Goal: Task Accomplishment & Management: Manage account settings

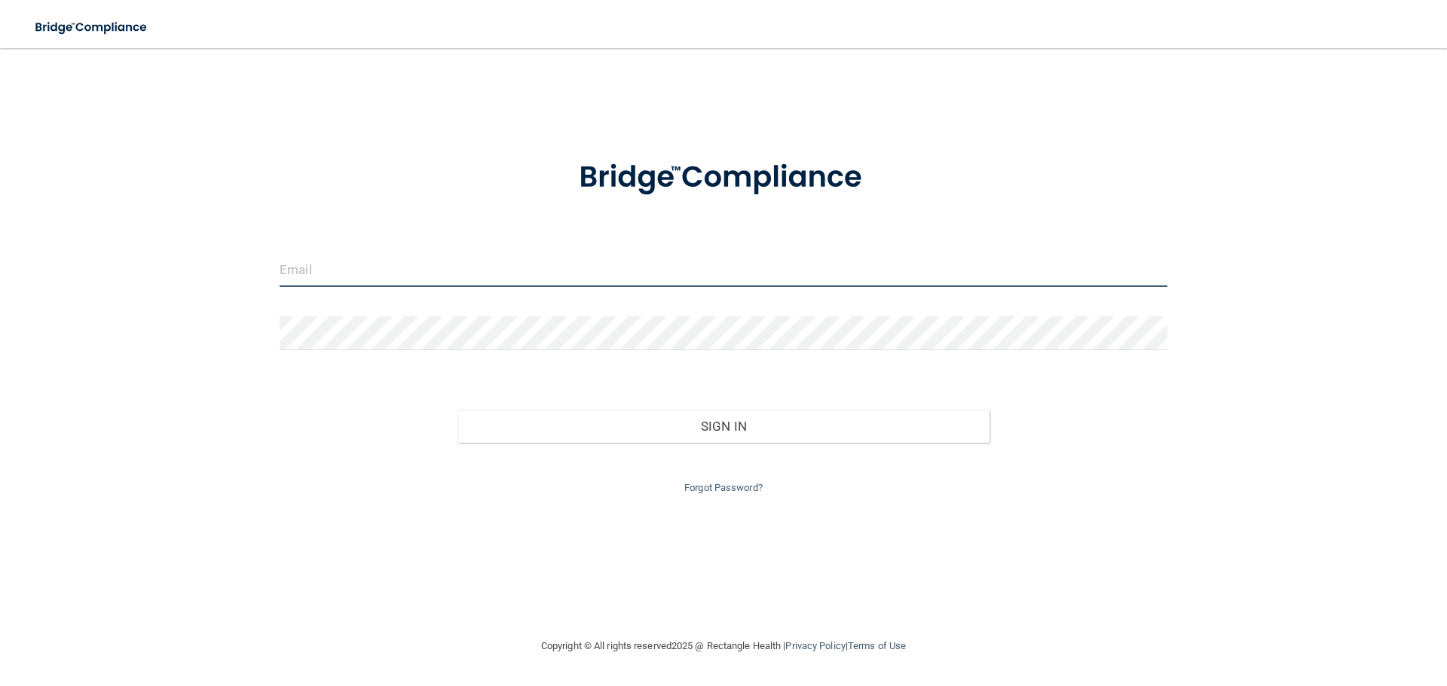
type input "[EMAIL_ADDRESS][DOMAIN_NAME]"
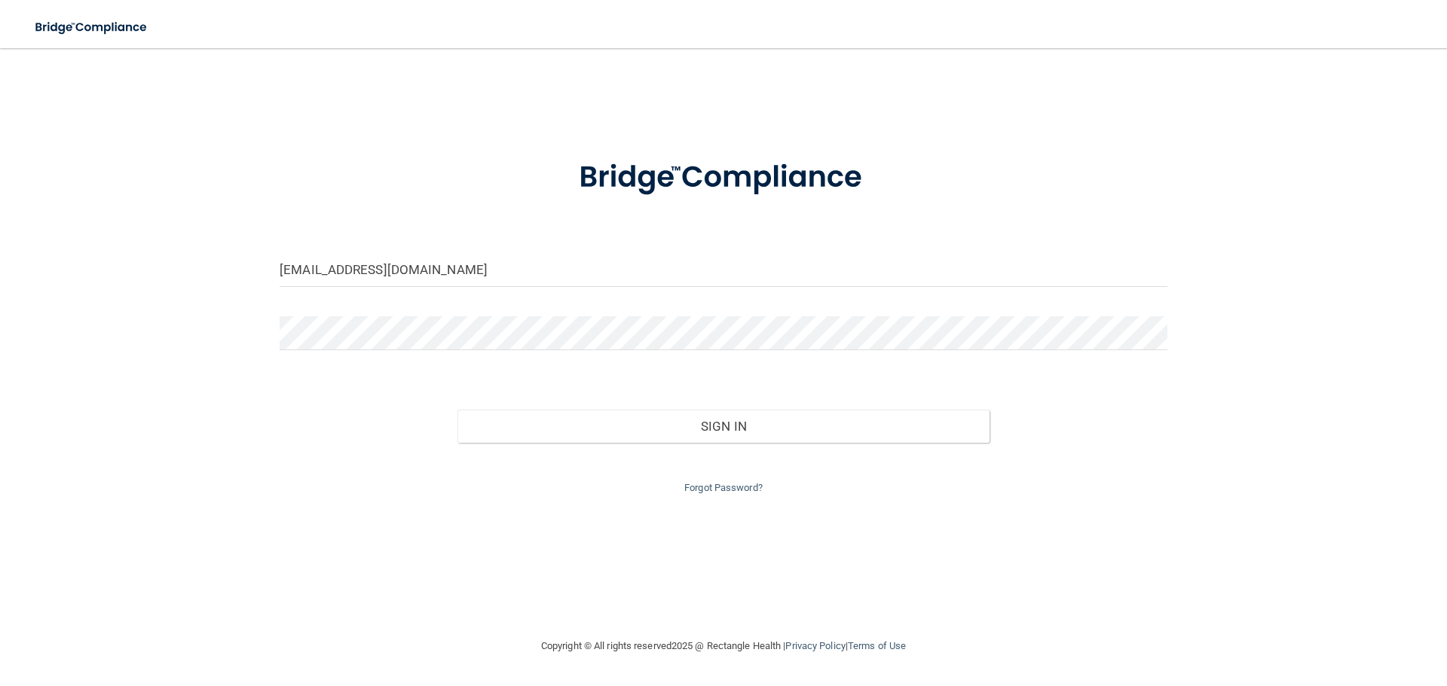
click at [744, 443] on div "Forgot Password?" at bounding box center [723, 470] width 910 height 54
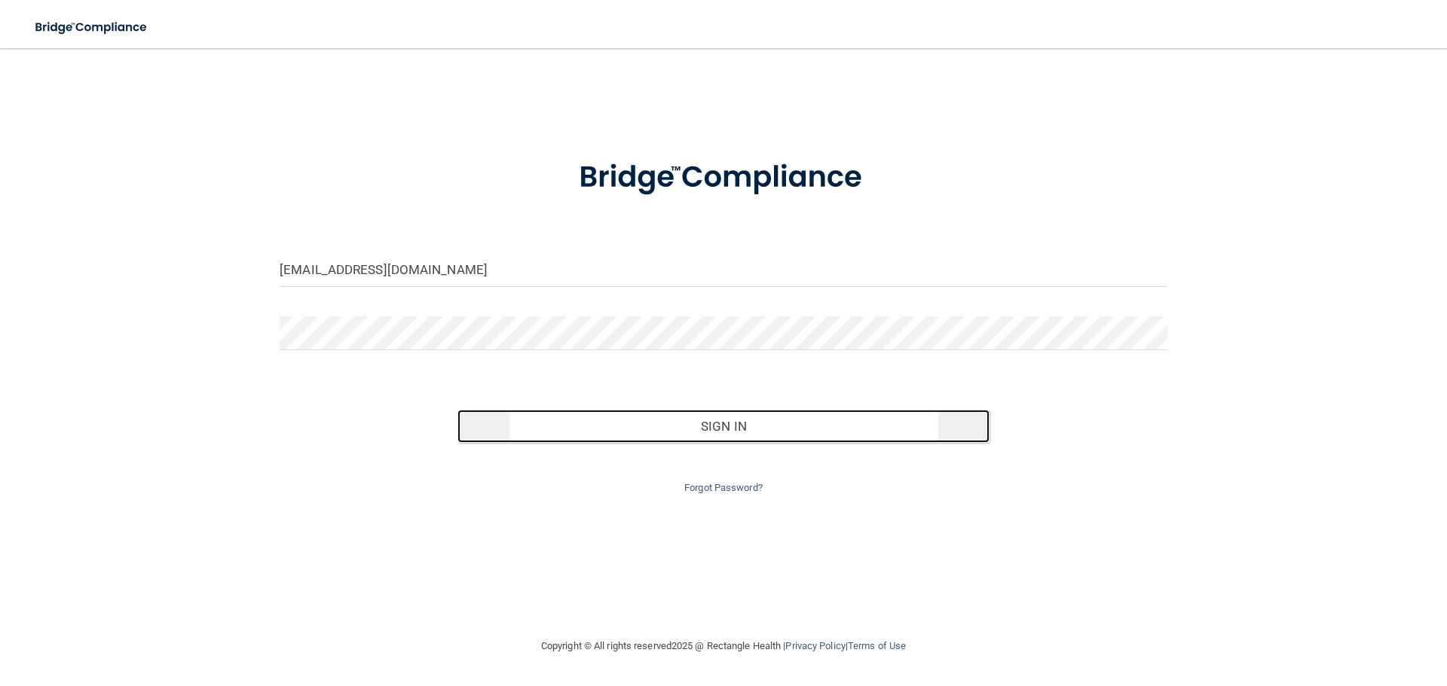
click at [743, 439] on button "Sign In" at bounding box center [723, 426] width 533 height 33
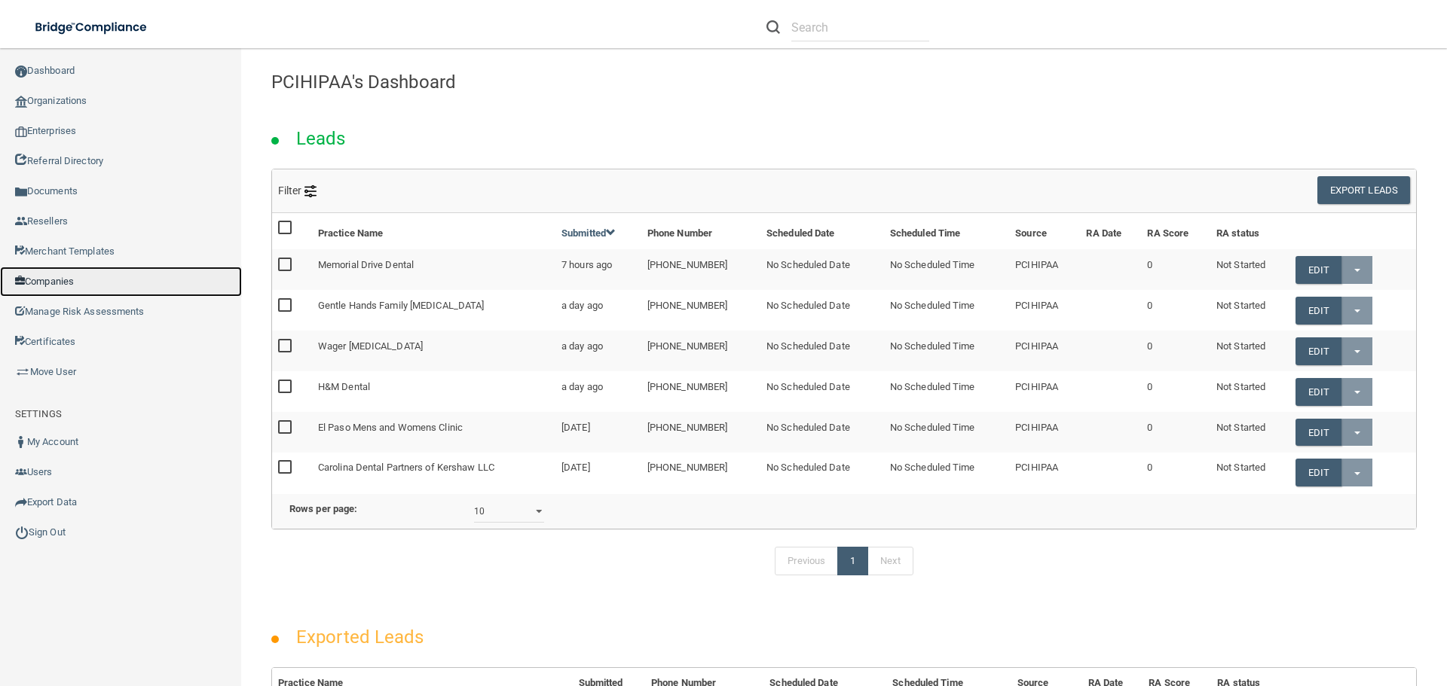
click at [138, 295] on link "Companies" at bounding box center [121, 282] width 242 height 30
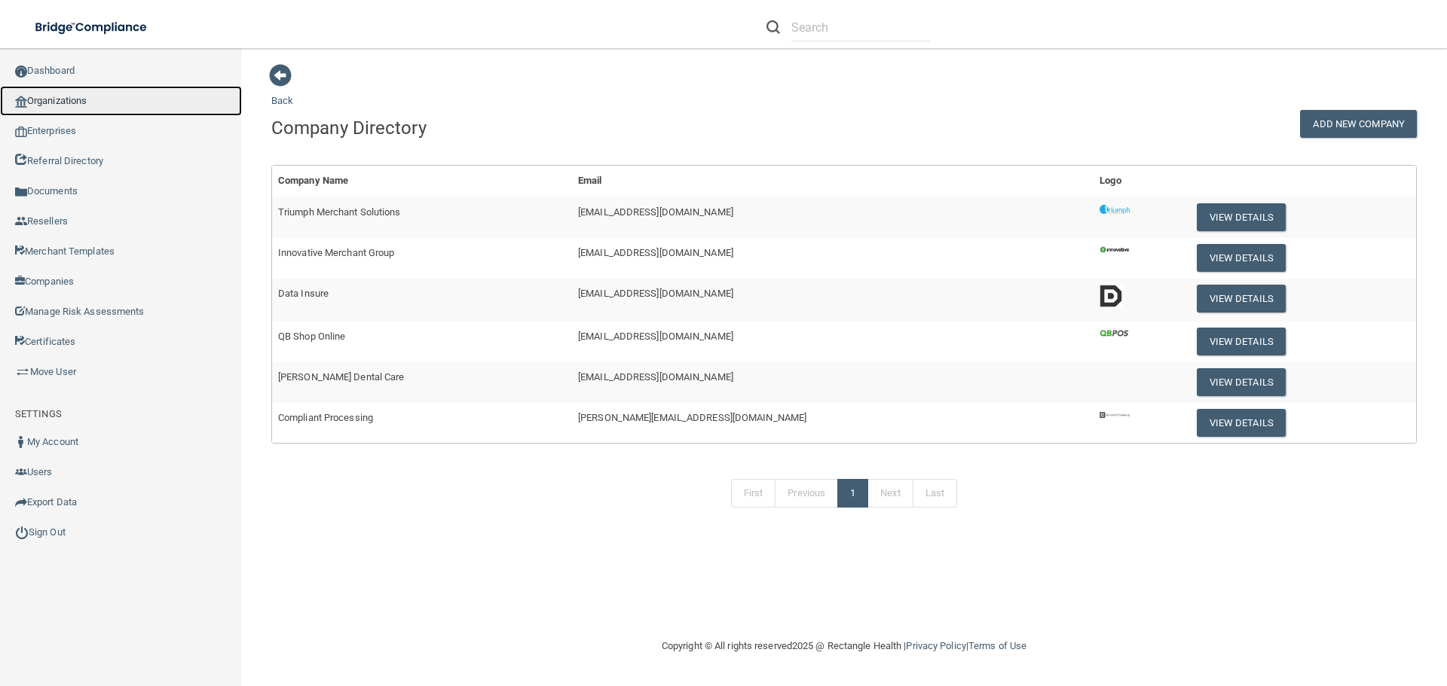
click at [91, 92] on link "Organizations" at bounding box center [121, 101] width 242 height 30
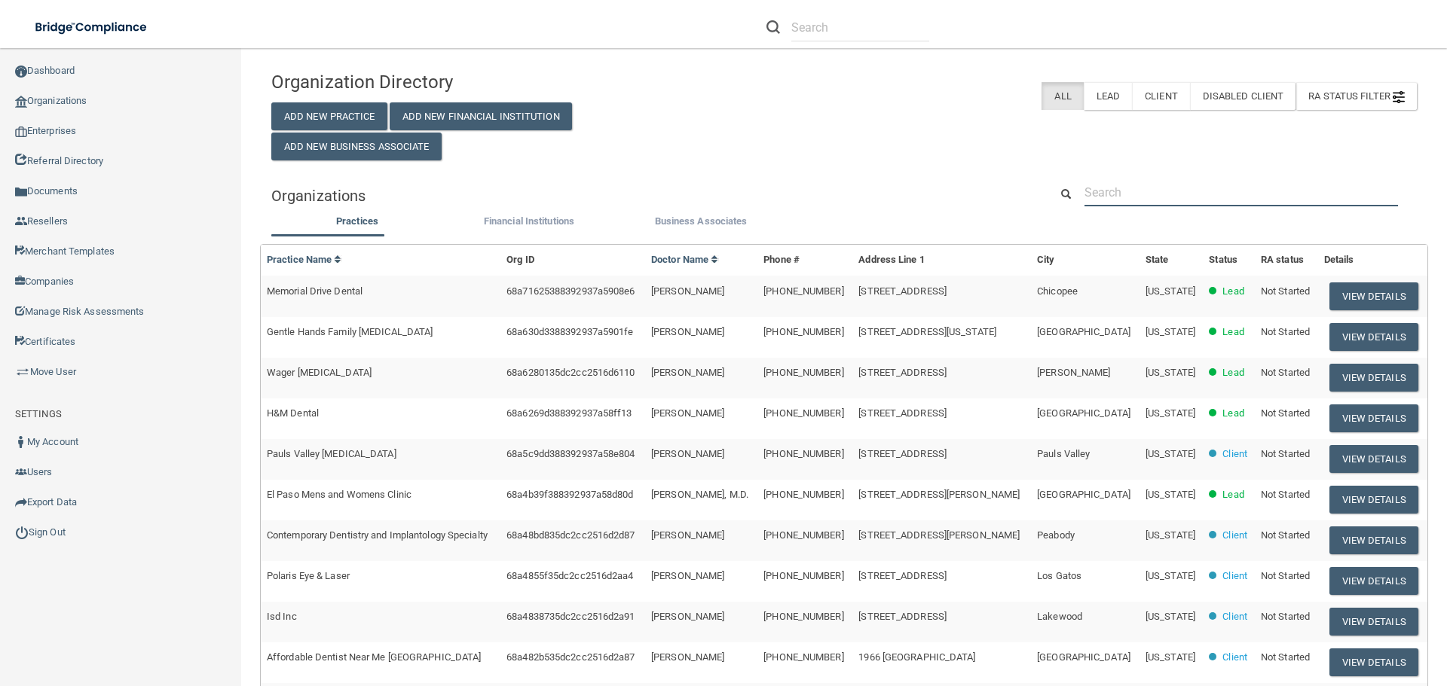
click at [1202, 191] on input "text" at bounding box center [1240, 193] width 313 height 28
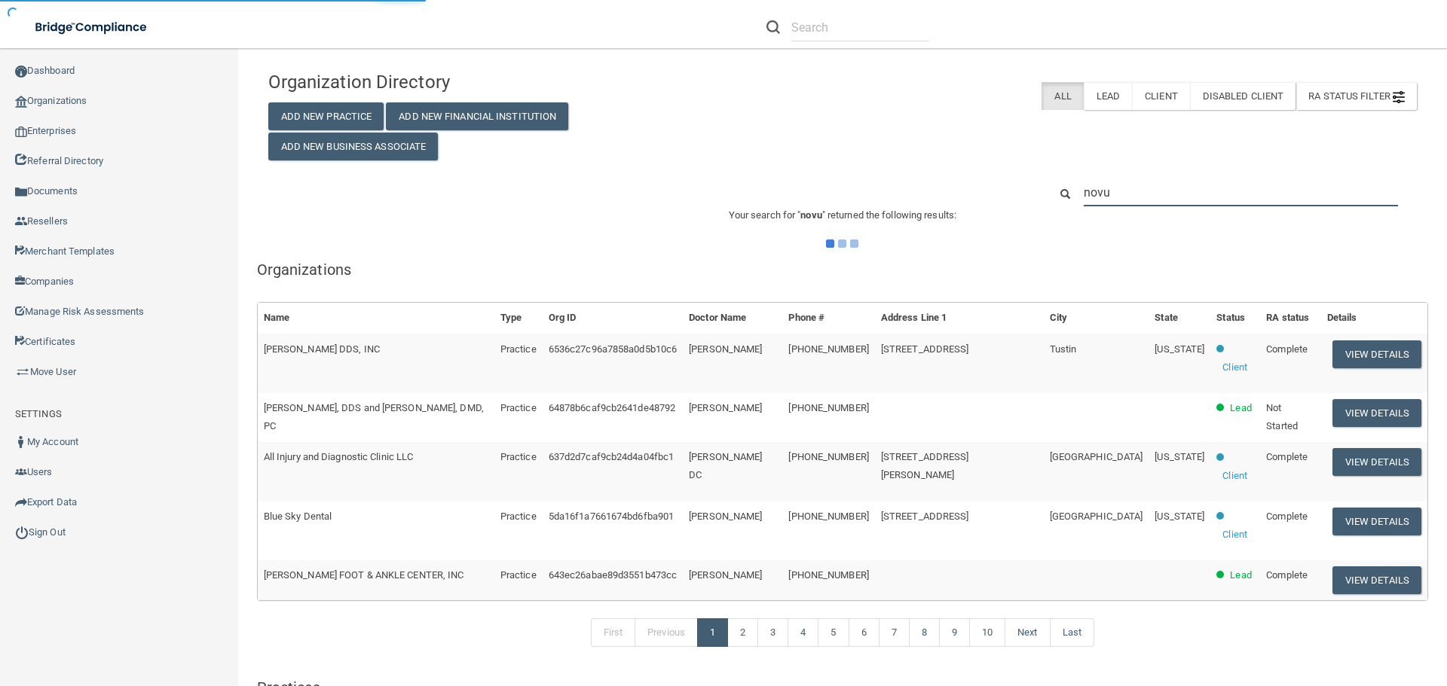
type input "novus"
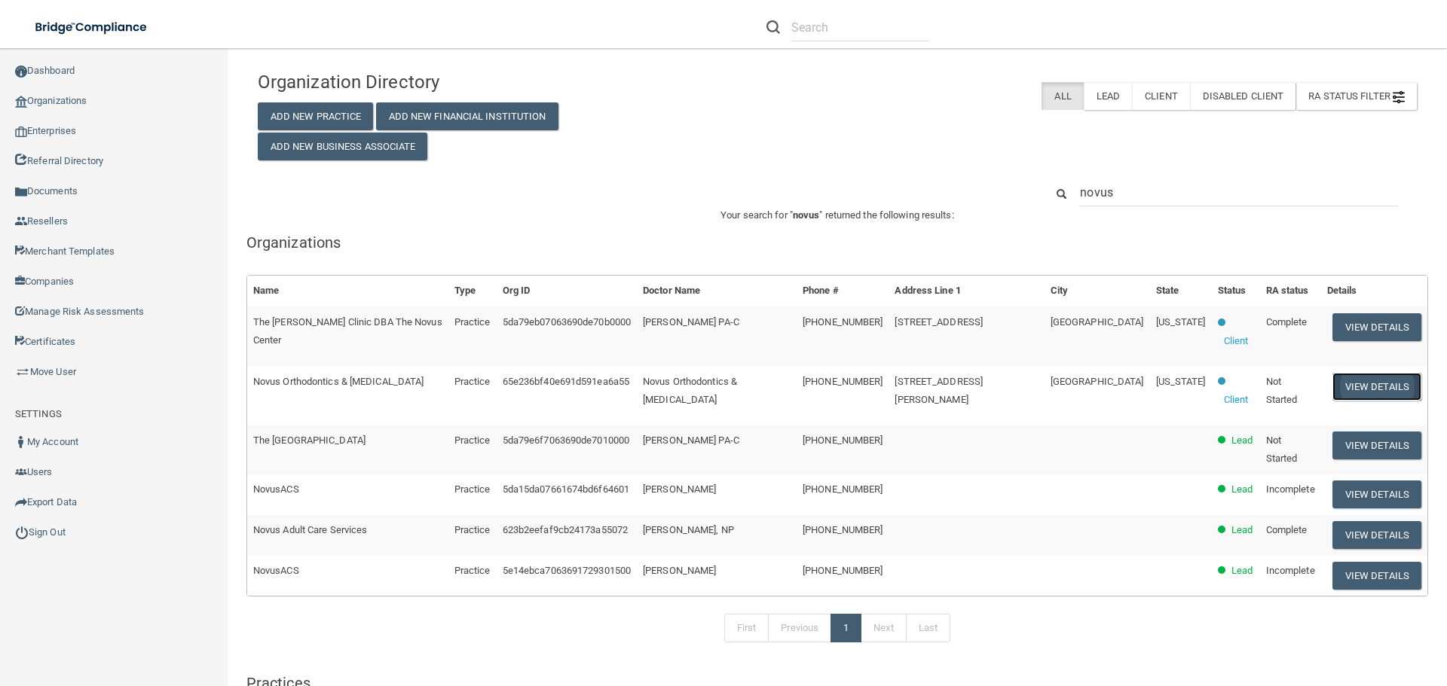
click at [1332, 373] on button "View Details" at bounding box center [1376, 387] width 89 height 28
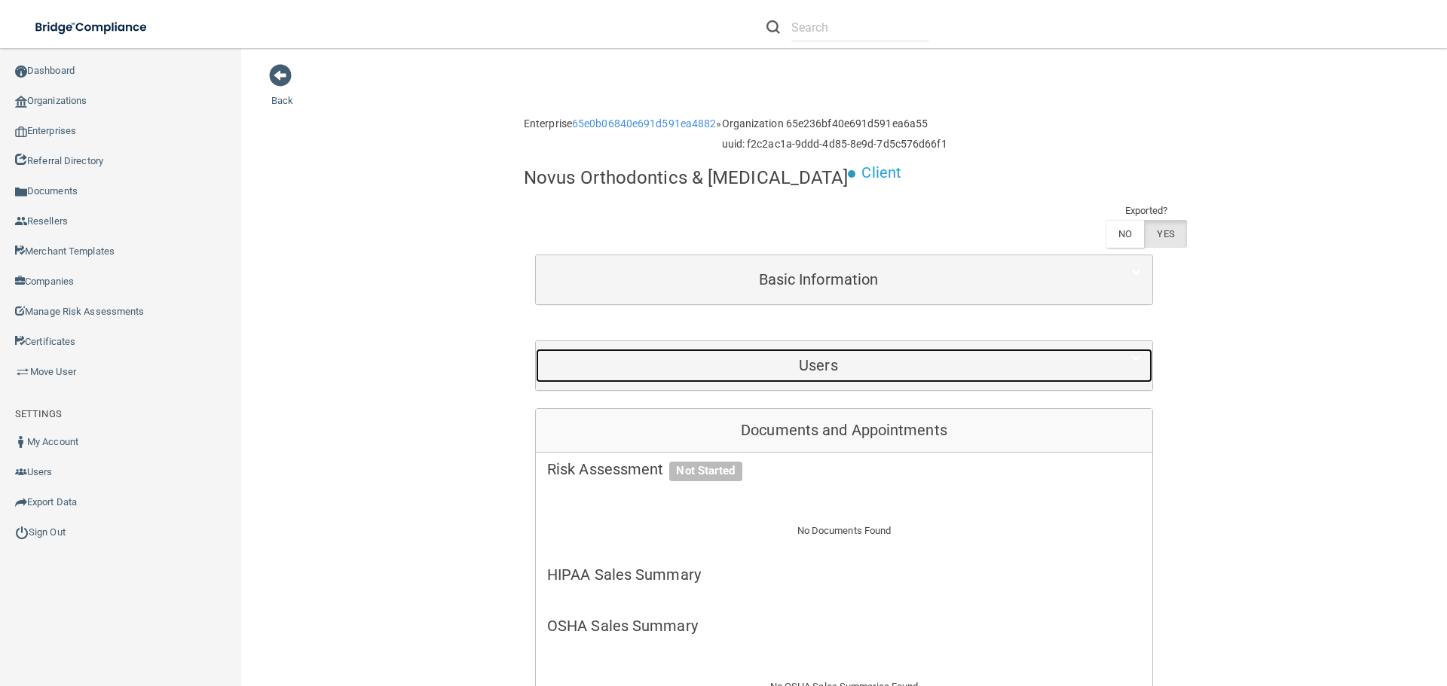
click at [820, 364] on h5 "Users" at bounding box center [818, 365] width 542 height 17
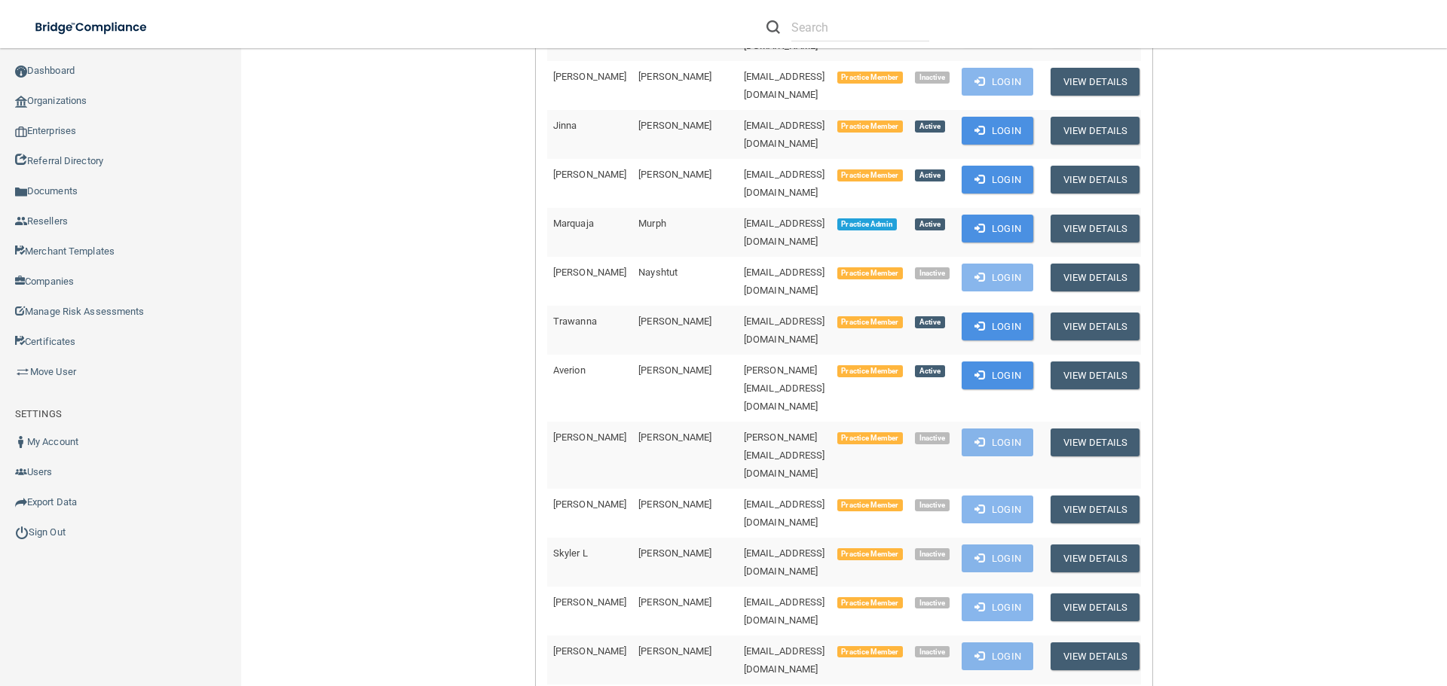
scroll to position [1431, 0]
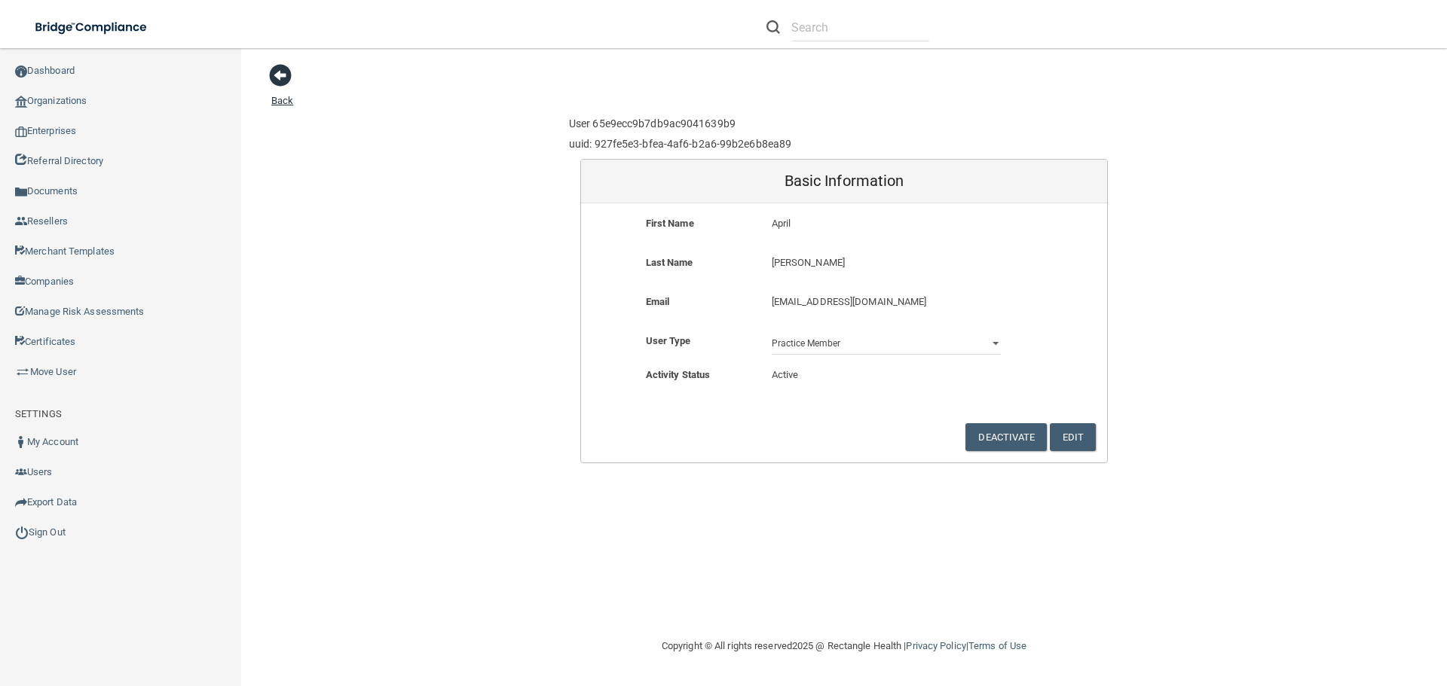
click at [286, 82] on span at bounding box center [280, 75] width 23 height 23
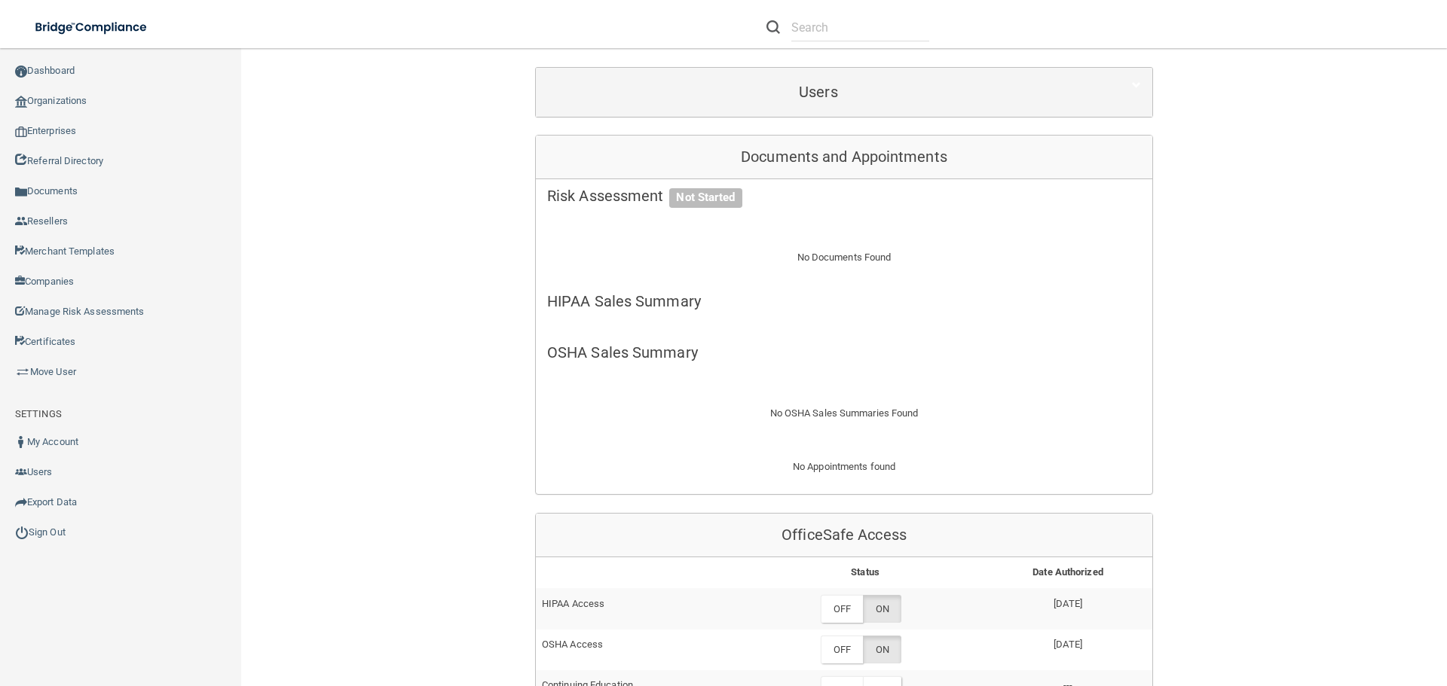
scroll to position [198, 0]
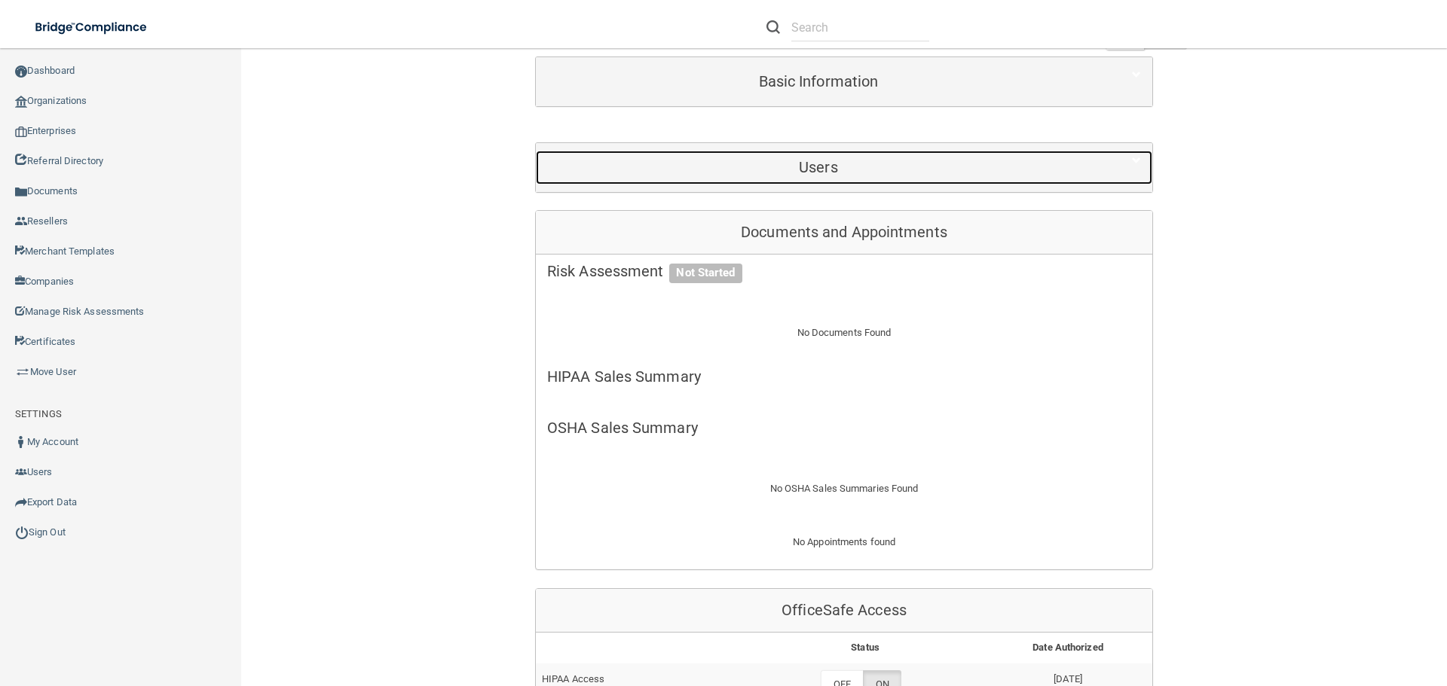
click at [817, 173] on h5 "Users" at bounding box center [818, 167] width 542 height 17
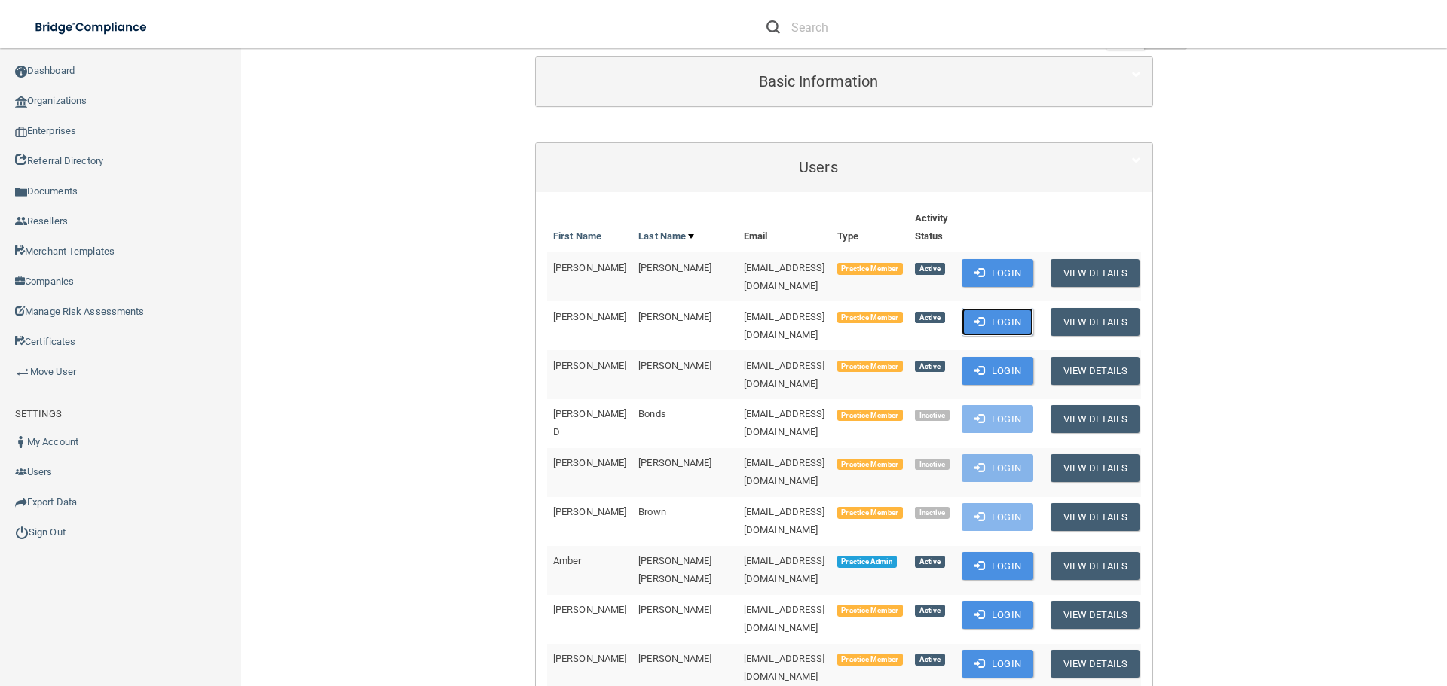
click at [980, 323] on button "Login" at bounding box center [997, 322] width 72 height 28
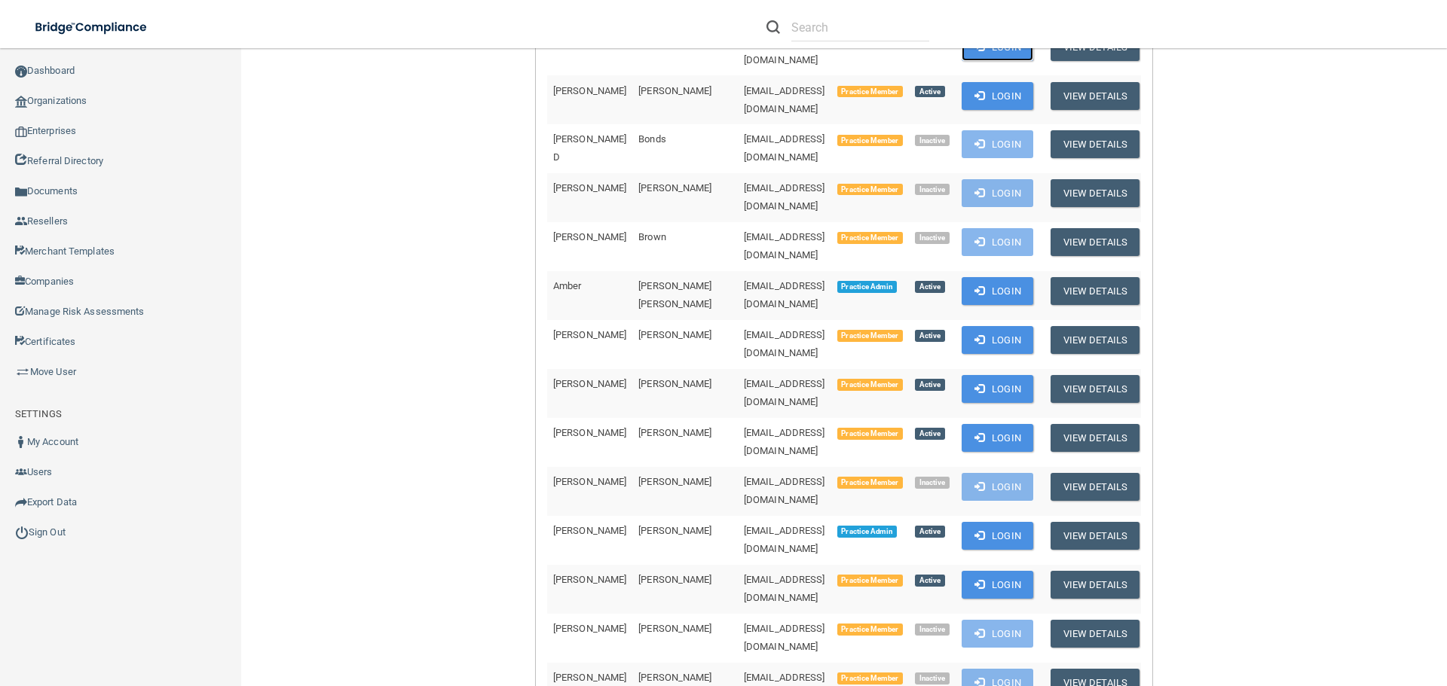
scroll to position [500, 0]
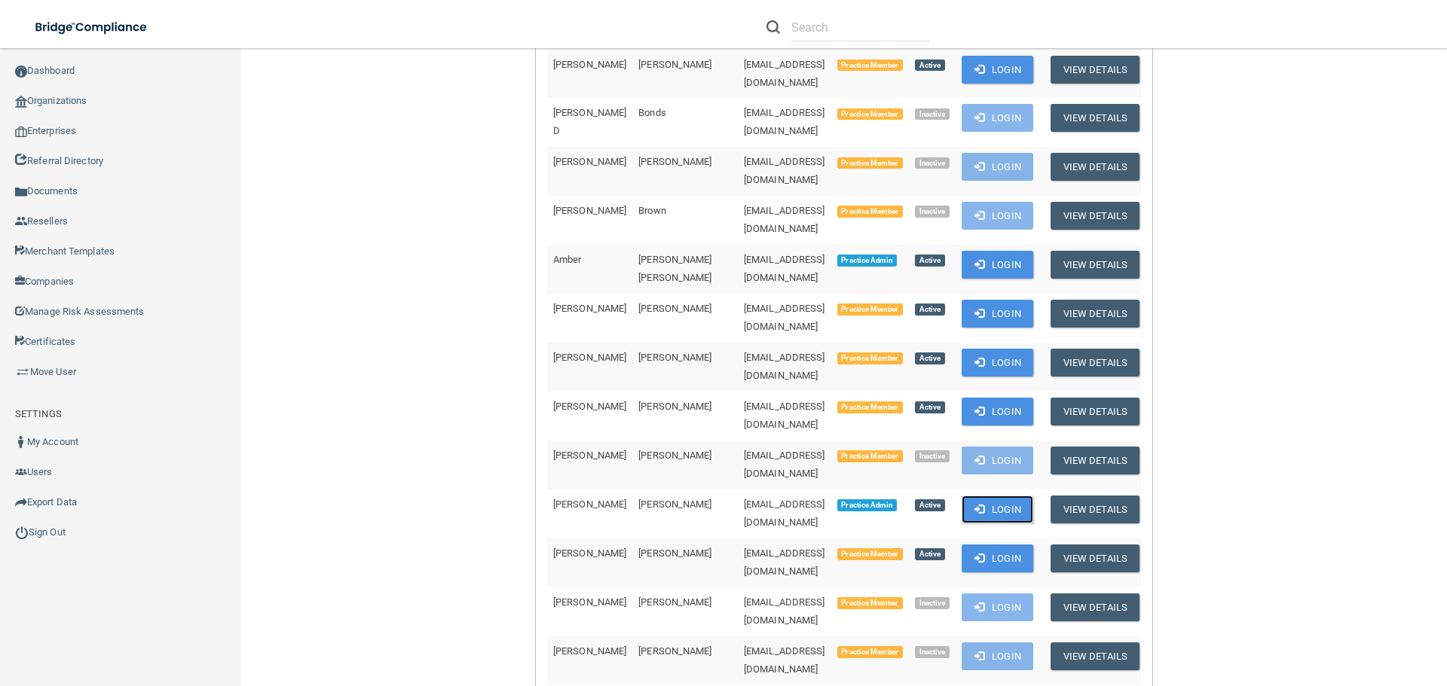
click at [973, 496] on button "Login" at bounding box center [997, 510] width 72 height 28
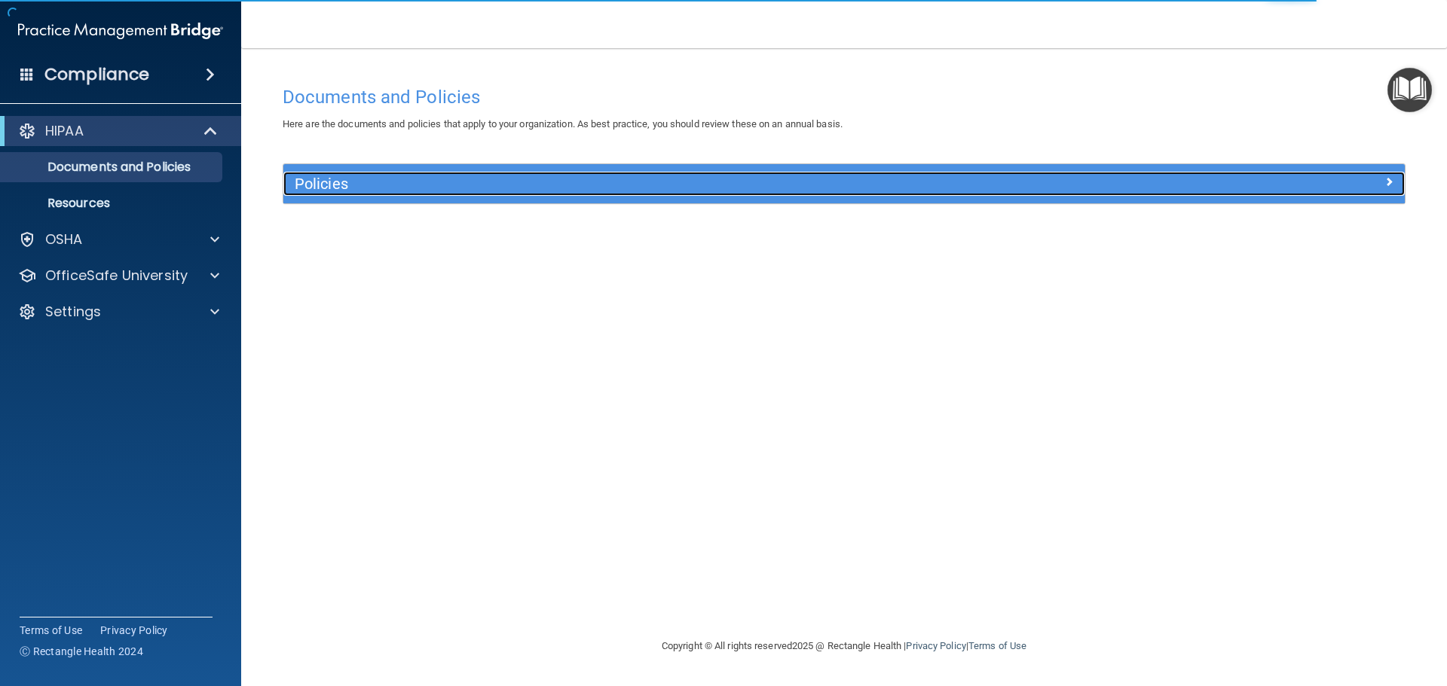
click at [354, 184] on h5 "Policies" at bounding box center [704, 184] width 818 height 17
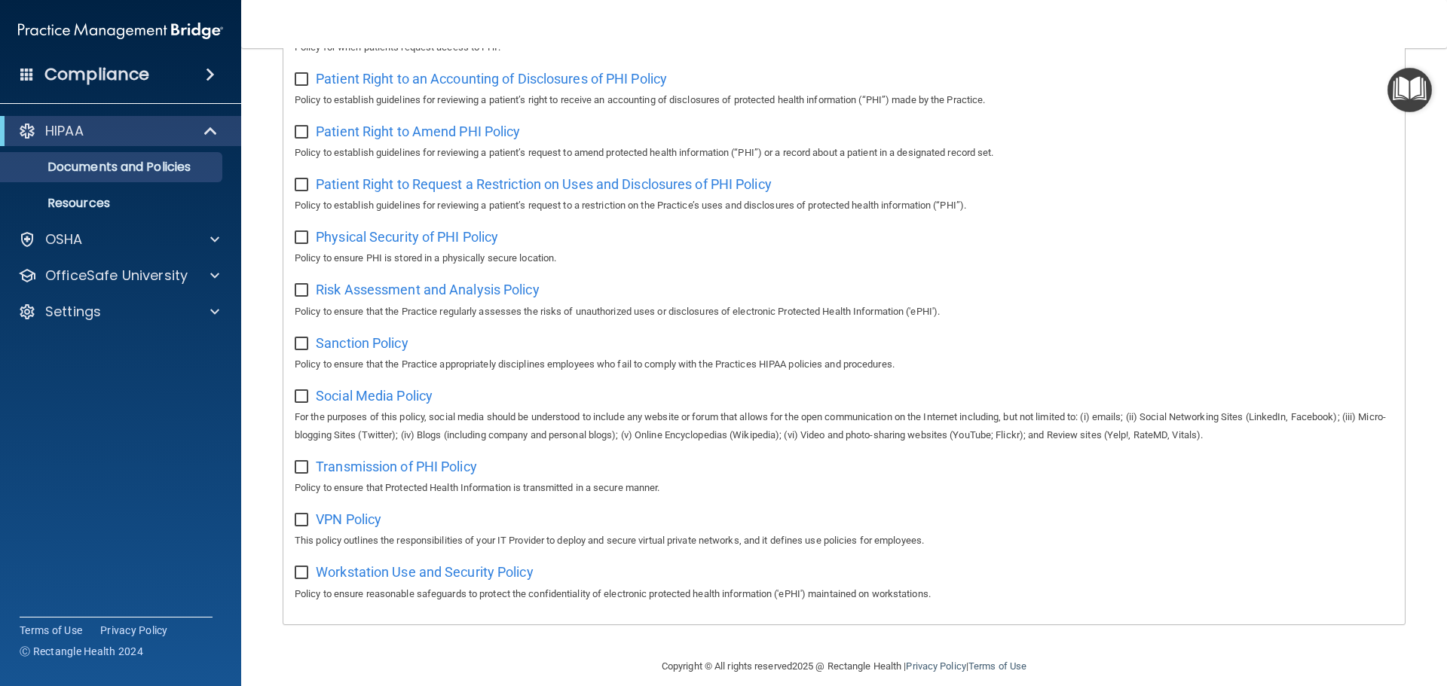
scroll to position [825, 0]
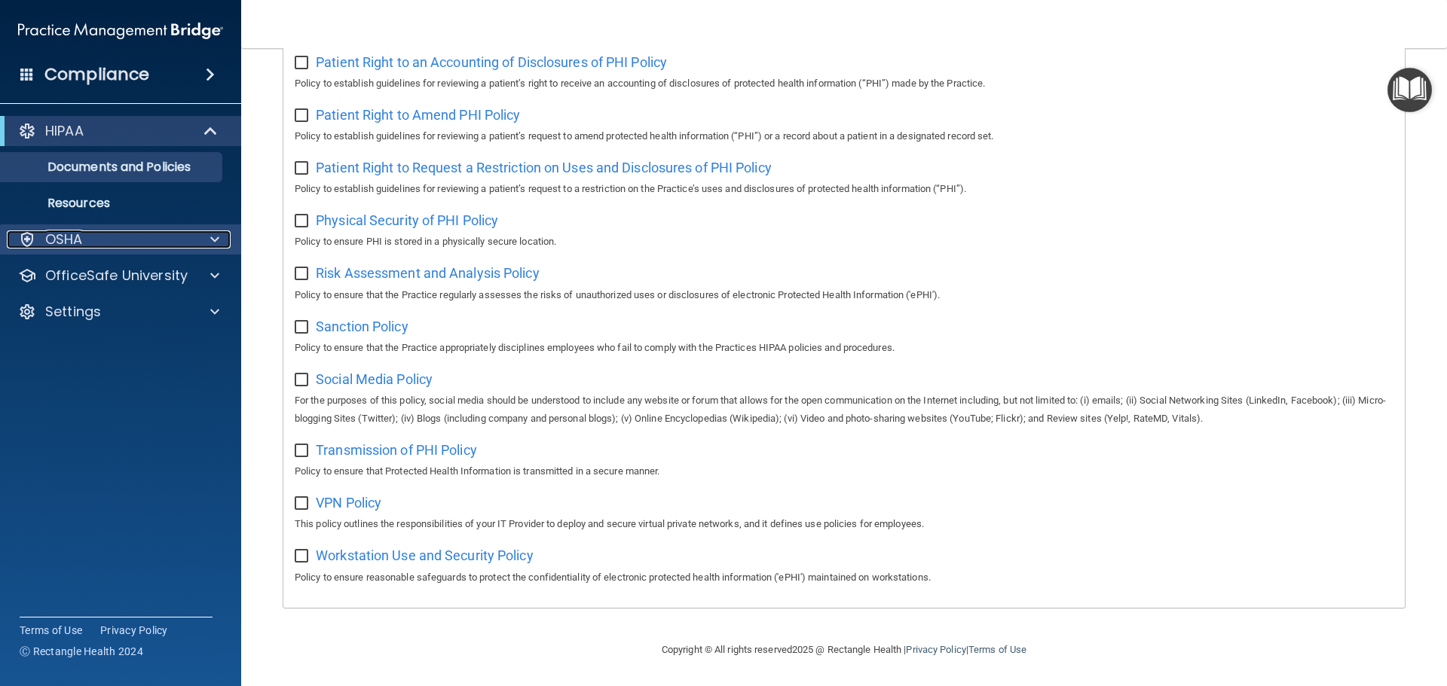
click at [118, 240] on div "OSHA" at bounding box center [100, 240] width 187 height 18
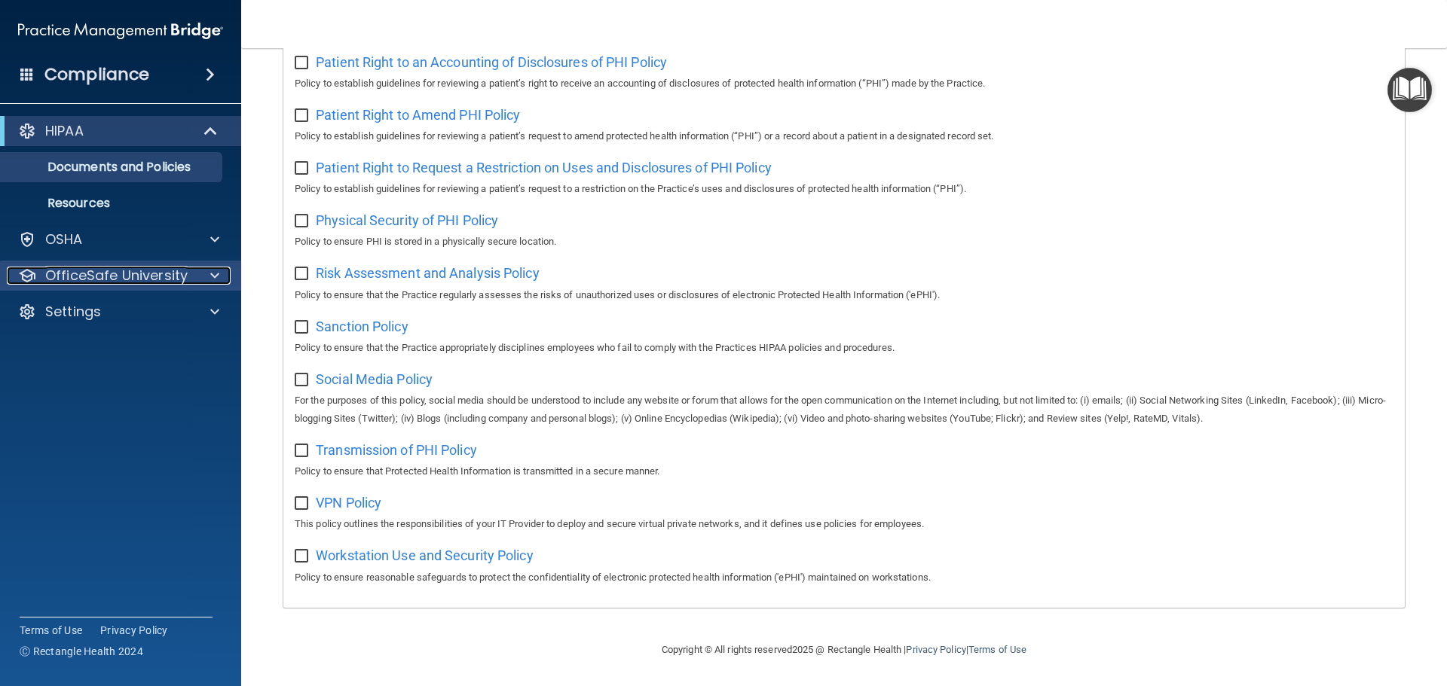
click at [144, 280] on p "OfficeSafe University" at bounding box center [116, 276] width 142 height 18
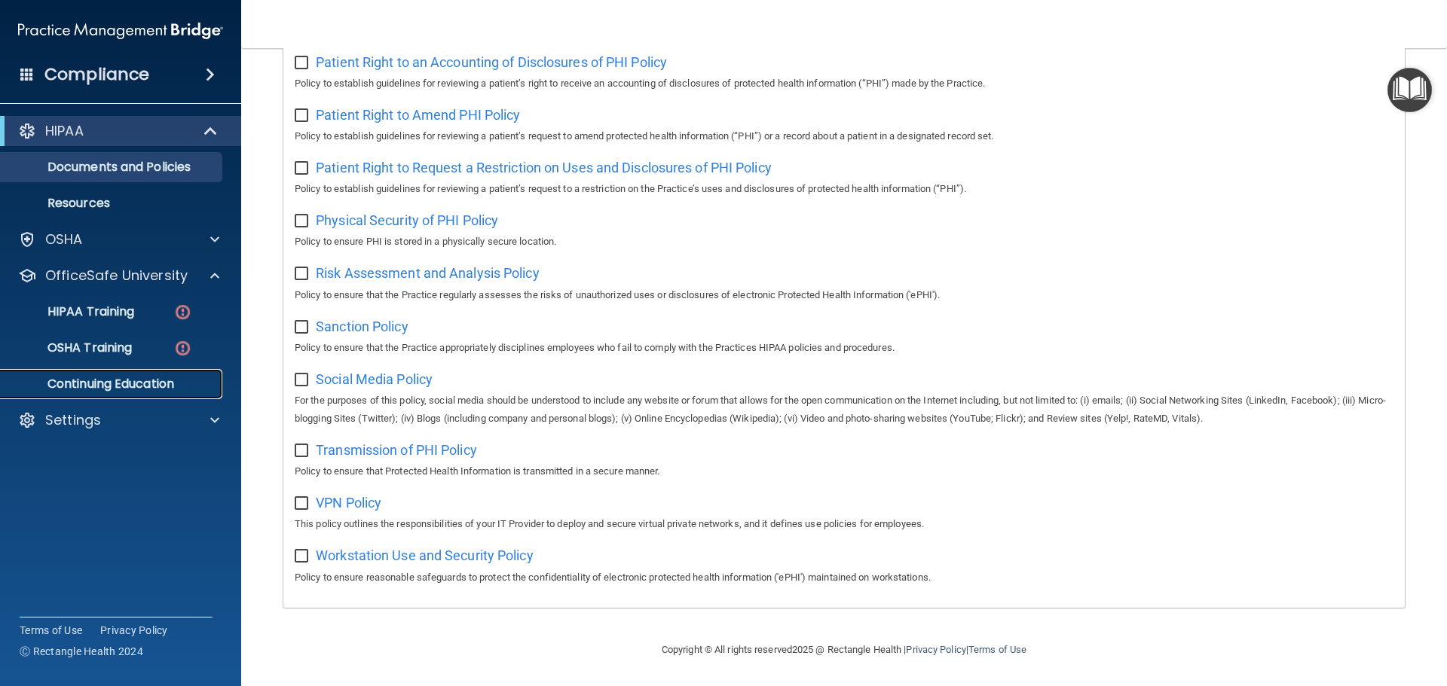
click at [117, 377] on p "Continuing Education" at bounding box center [113, 384] width 206 height 15
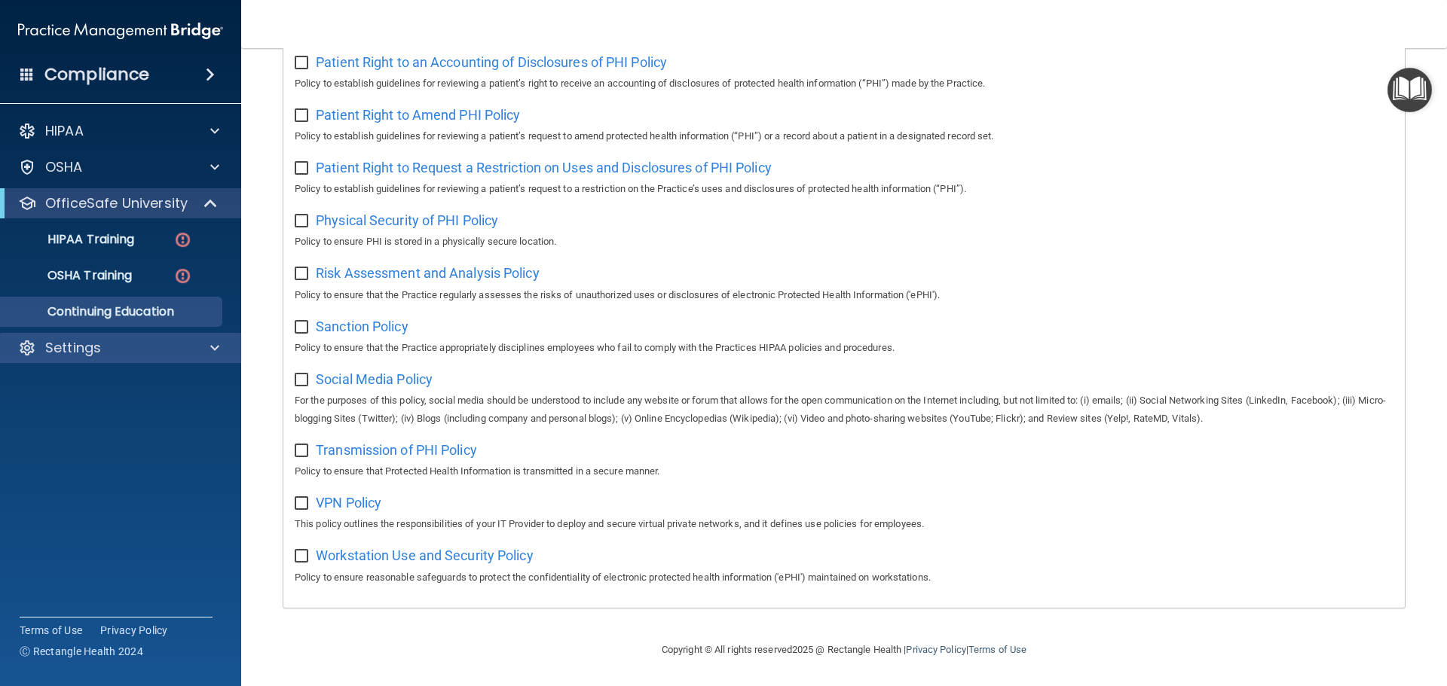
click at [141, 338] on div "Settings" at bounding box center [121, 348] width 242 height 30
click at [197, 350] on div at bounding box center [213, 348] width 38 height 18
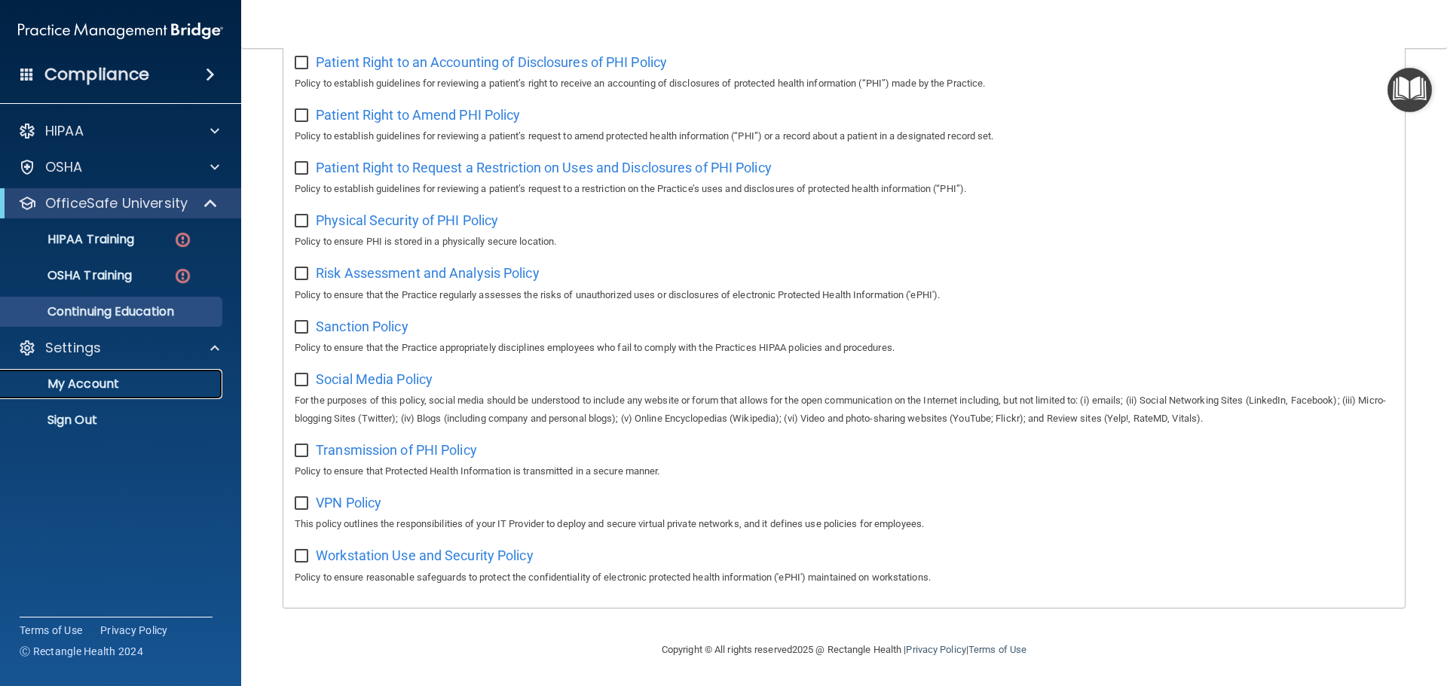
click at [137, 375] on link "My Account" at bounding box center [103, 384] width 237 height 30
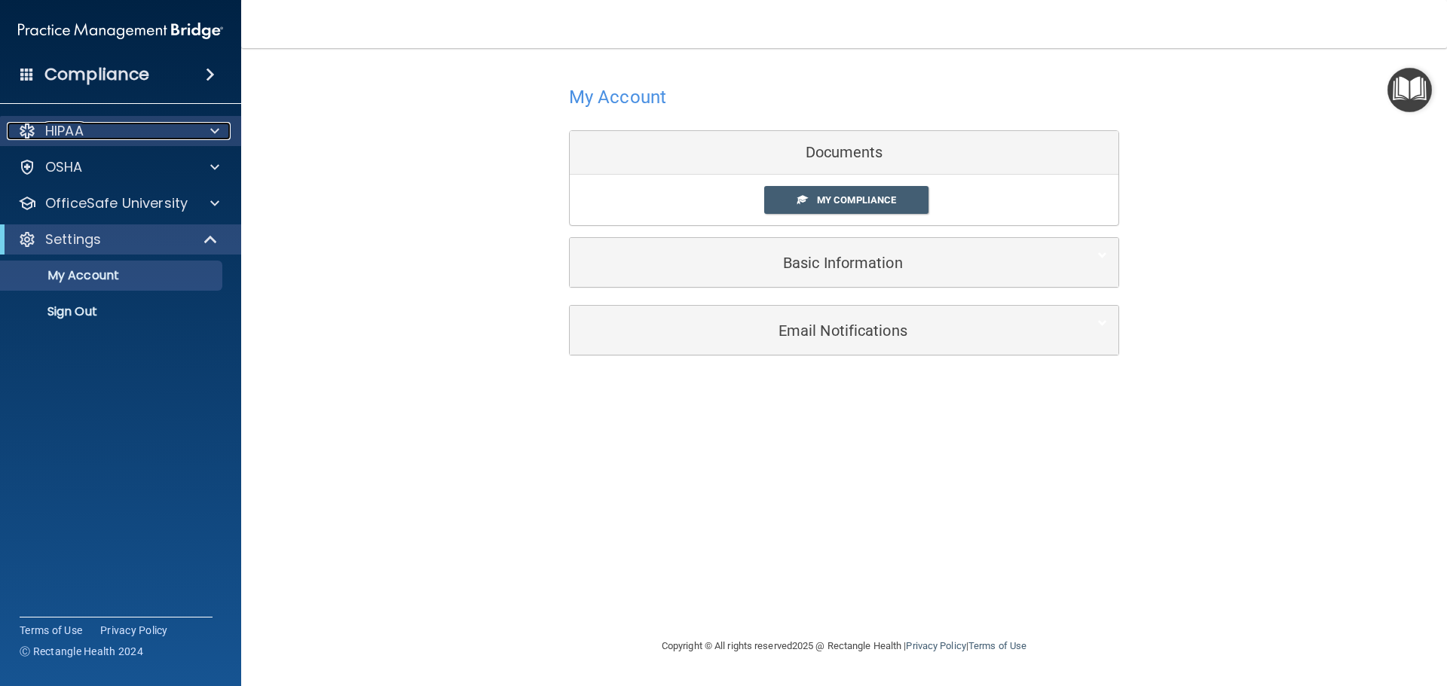
click at [112, 136] on div "HIPAA" at bounding box center [100, 131] width 187 height 18
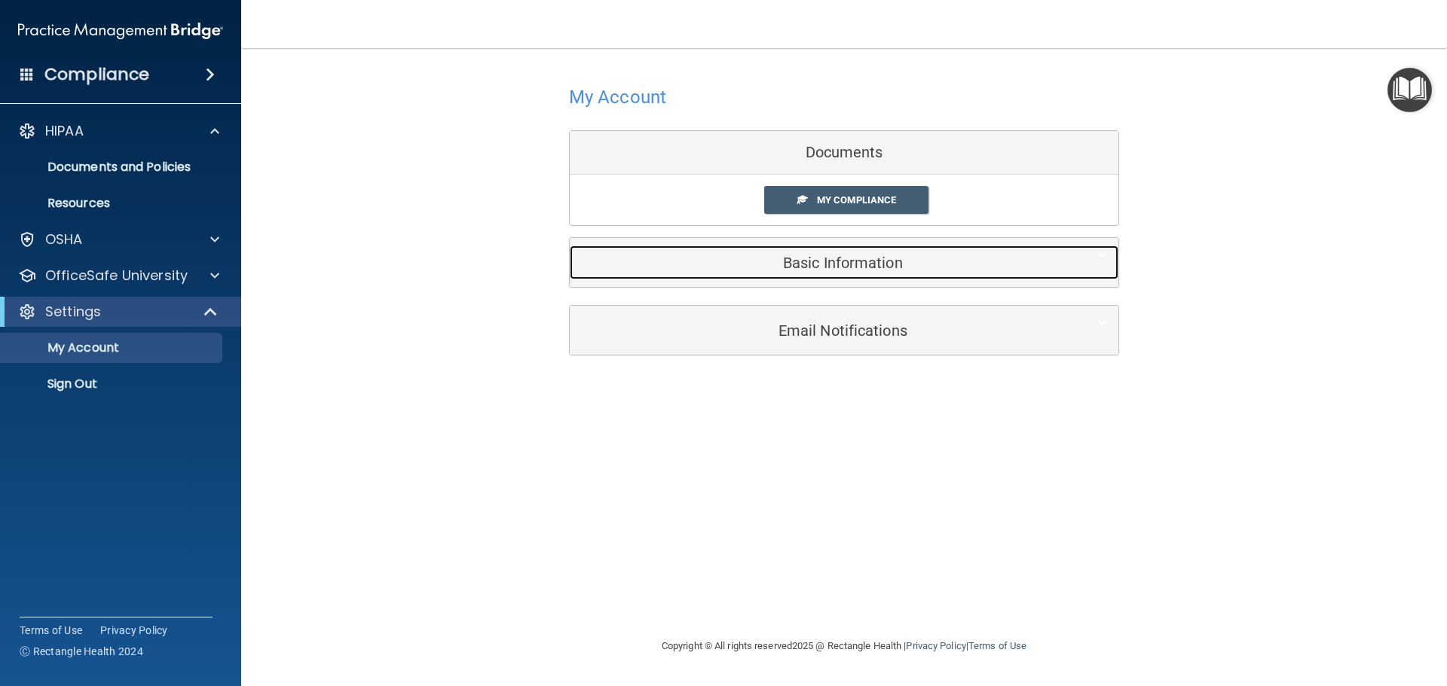
click at [854, 263] on h5 "Basic Information" at bounding box center [821, 263] width 480 height 17
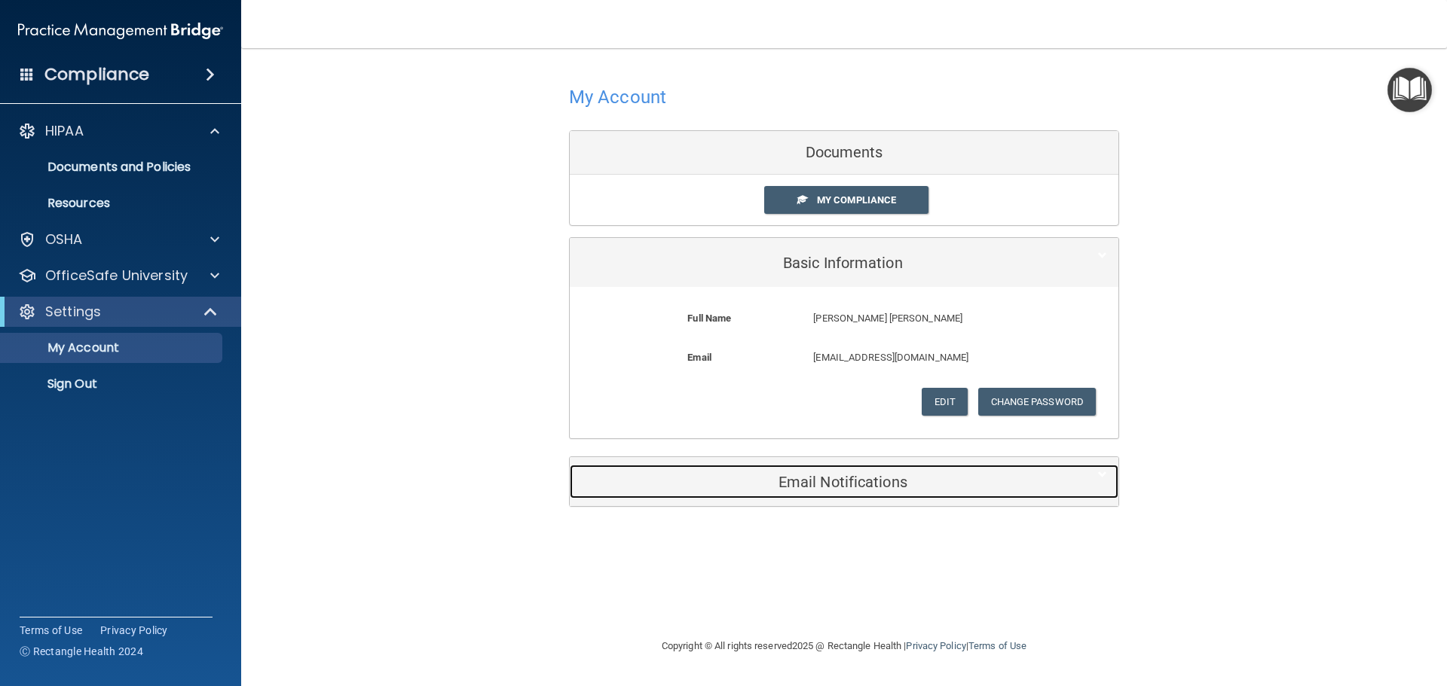
click at [903, 483] on h5 "Email Notifications" at bounding box center [821, 482] width 480 height 17
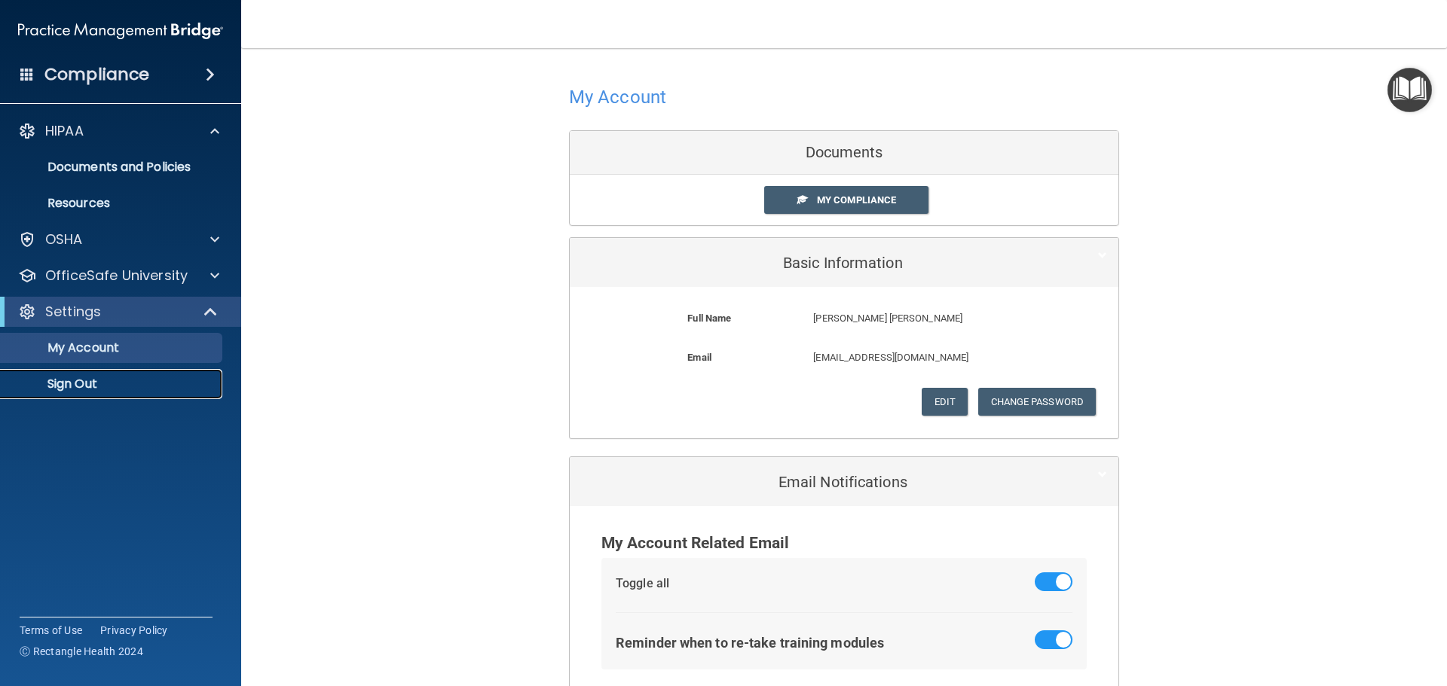
click at [105, 389] on p "Sign Out" at bounding box center [113, 384] width 206 height 15
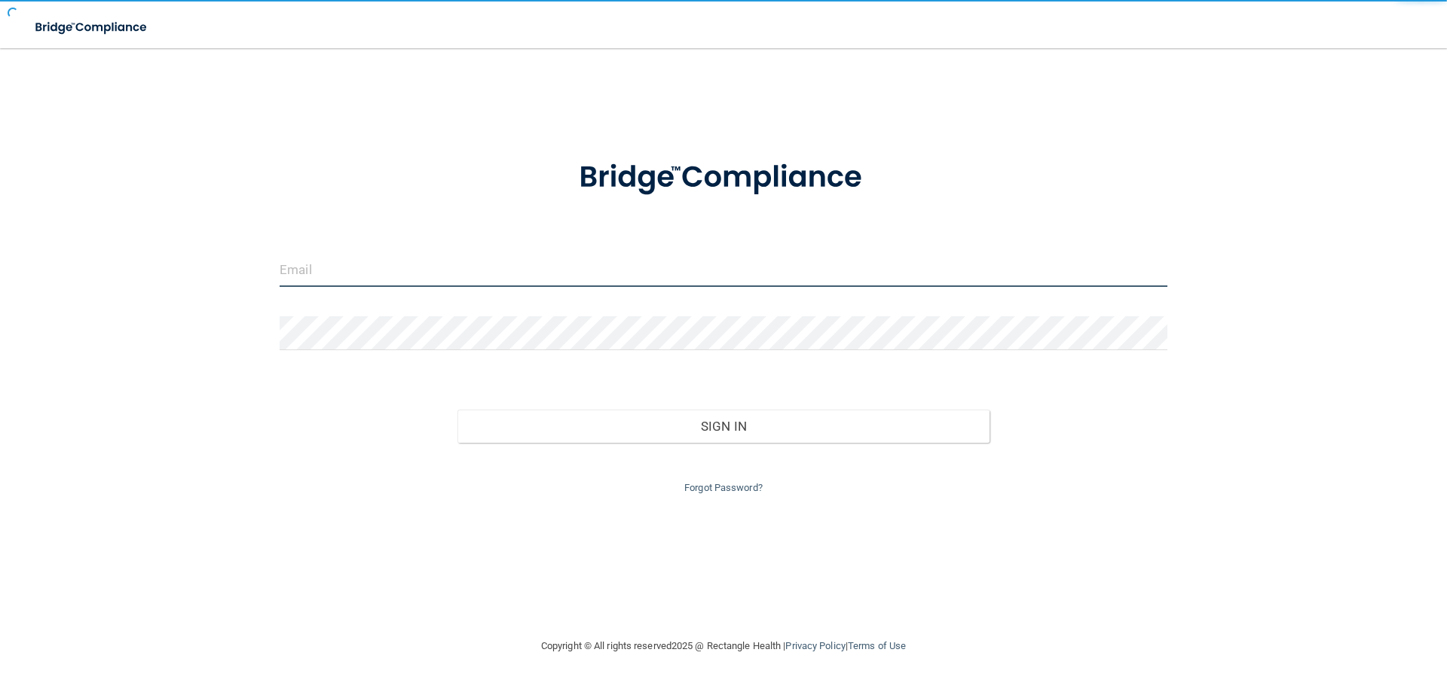
type input "[EMAIL_ADDRESS][DOMAIN_NAME]"
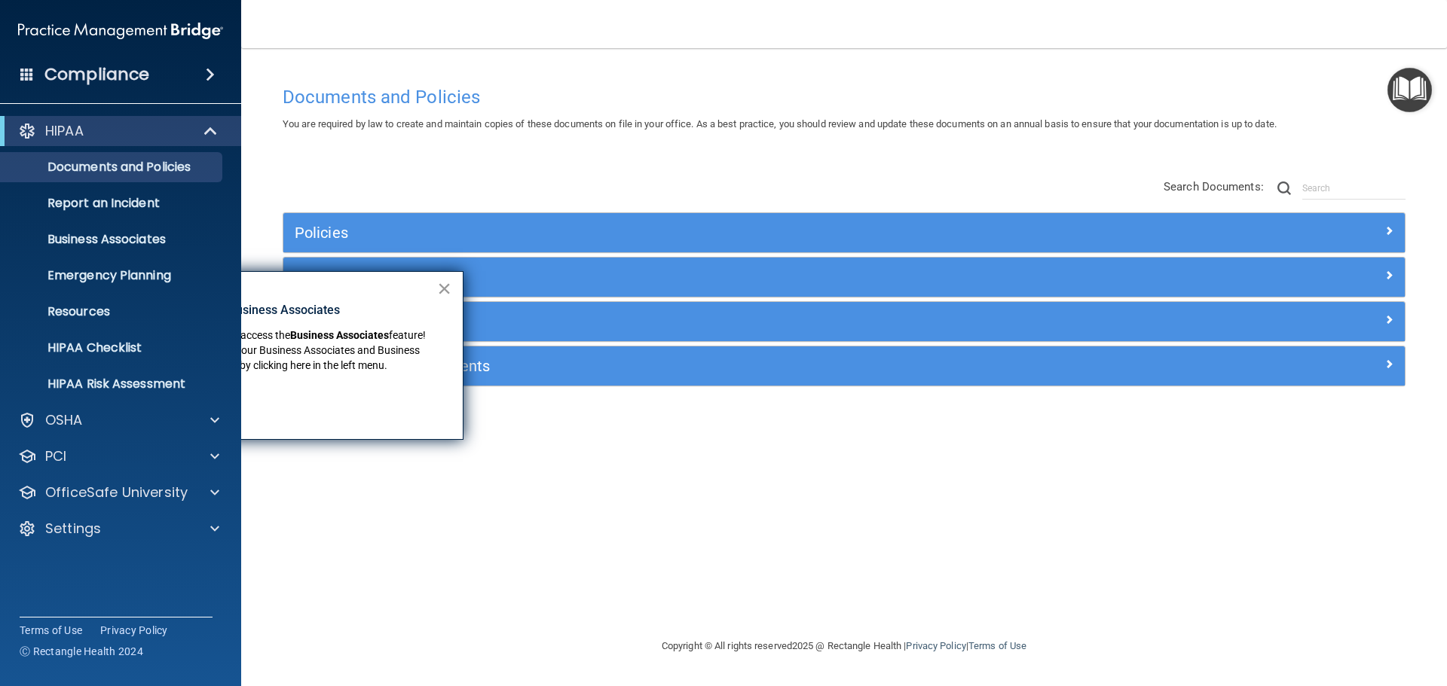
click at [450, 283] on button "×" at bounding box center [444, 288] width 14 height 24
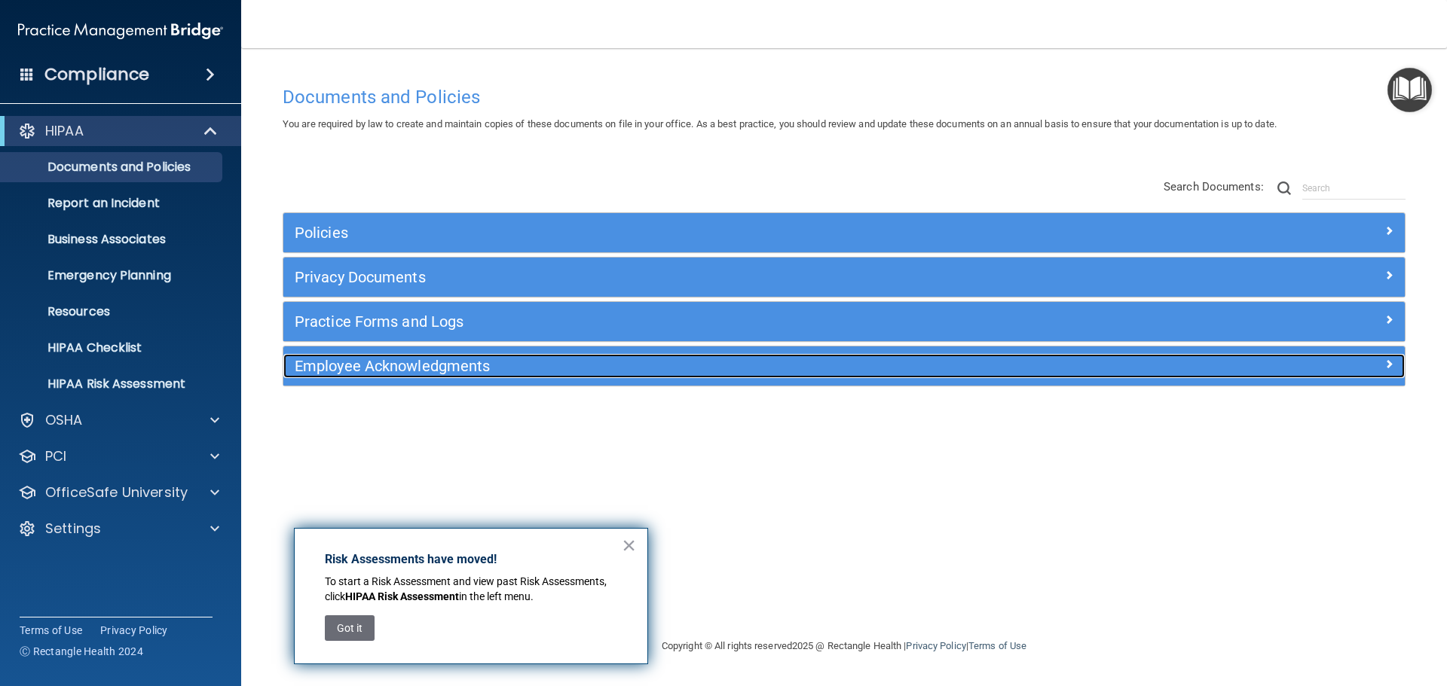
click at [360, 366] on h5 "Employee Acknowledgments" at bounding box center [704, 366] width 818 height 17
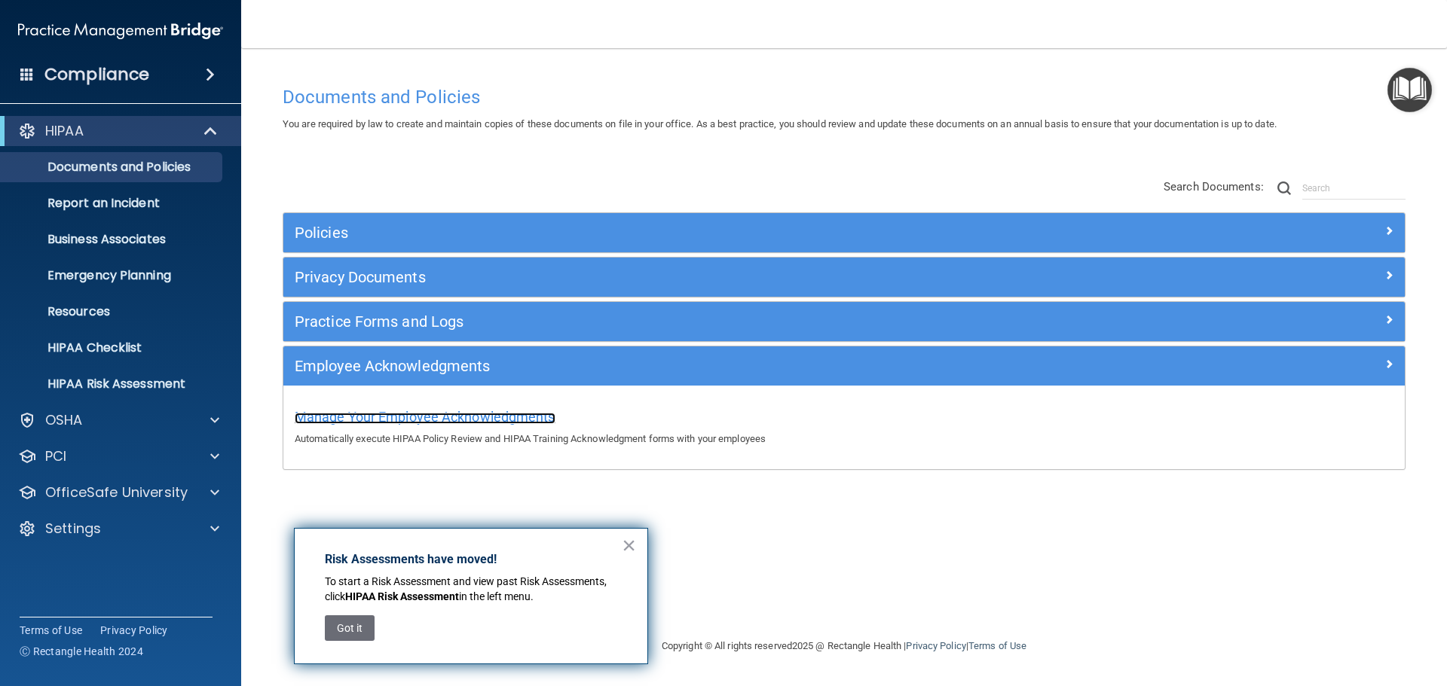
click at [458, 417] on span "Manage Your Employee Acknowledgments" at bounding box center [425, 417] width 261 height 16
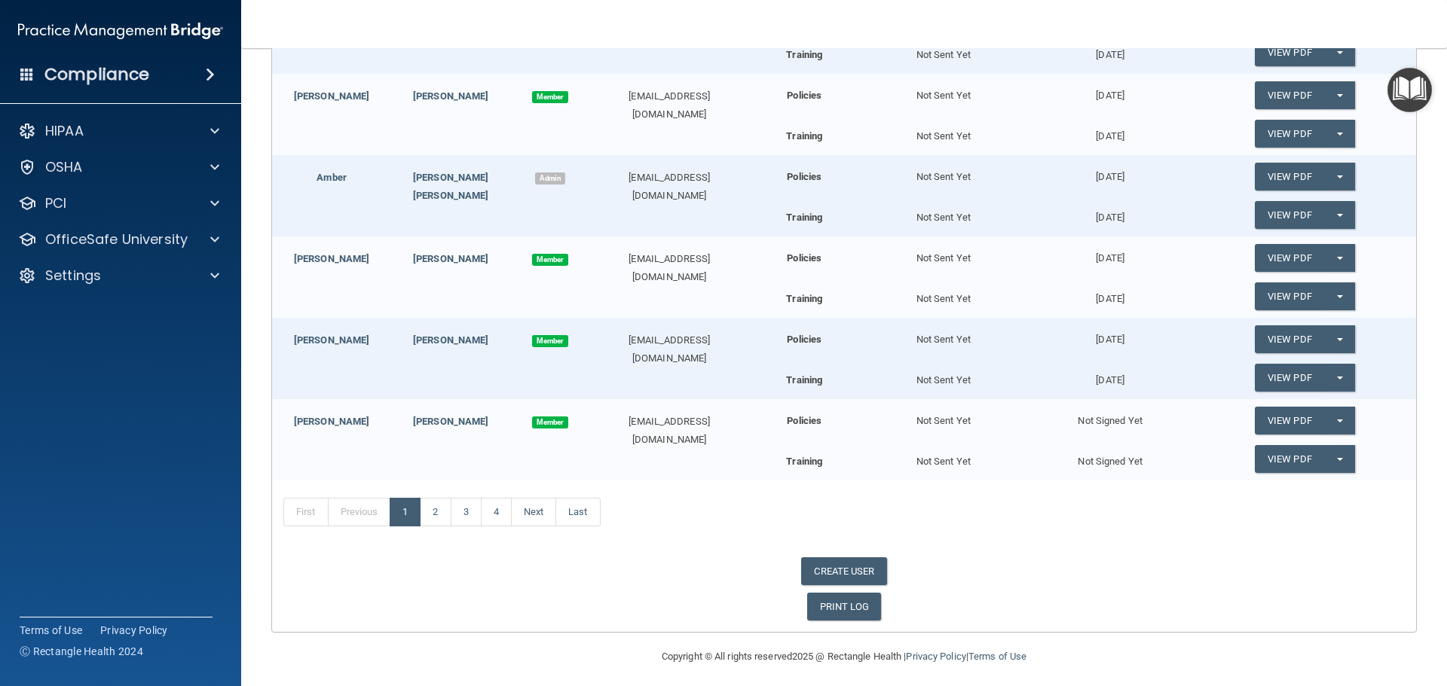
scroll to position [398, 0]
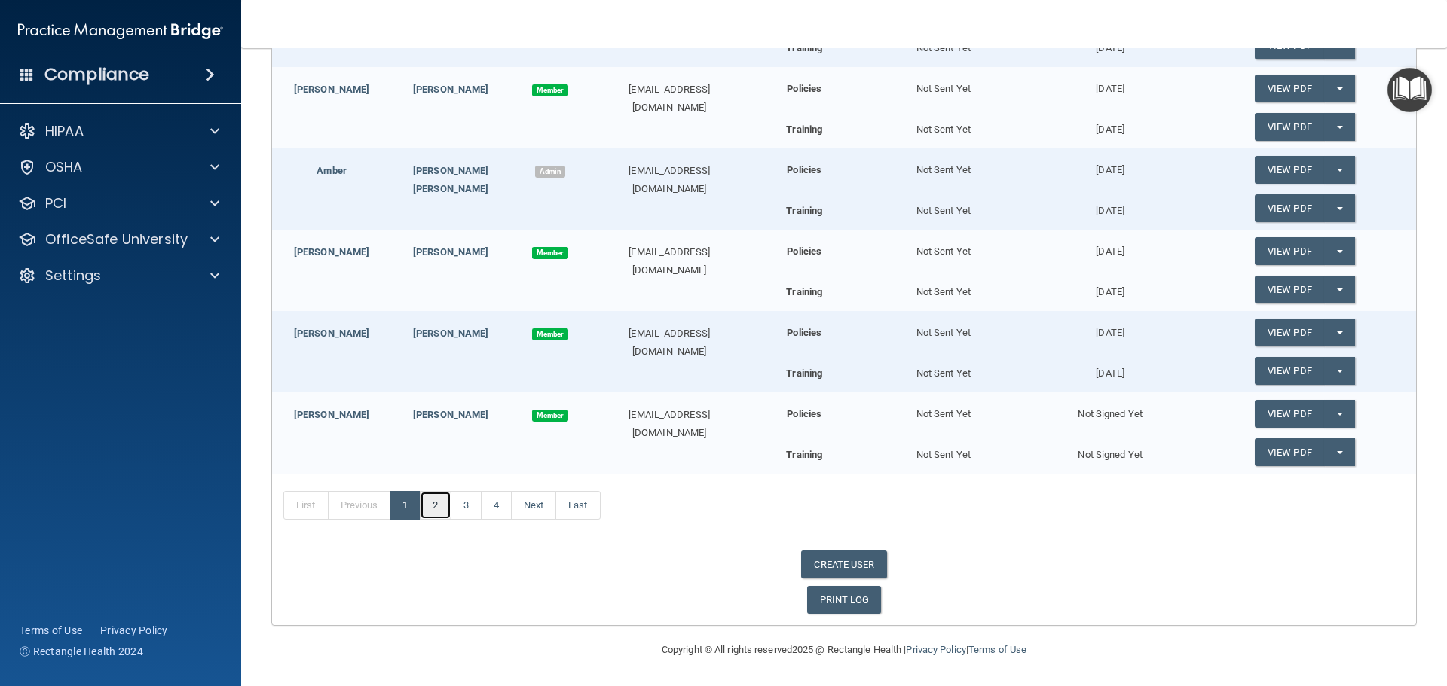
click at [433, 500] on link "2" at bounding box center [435, 505] width 31 height 29
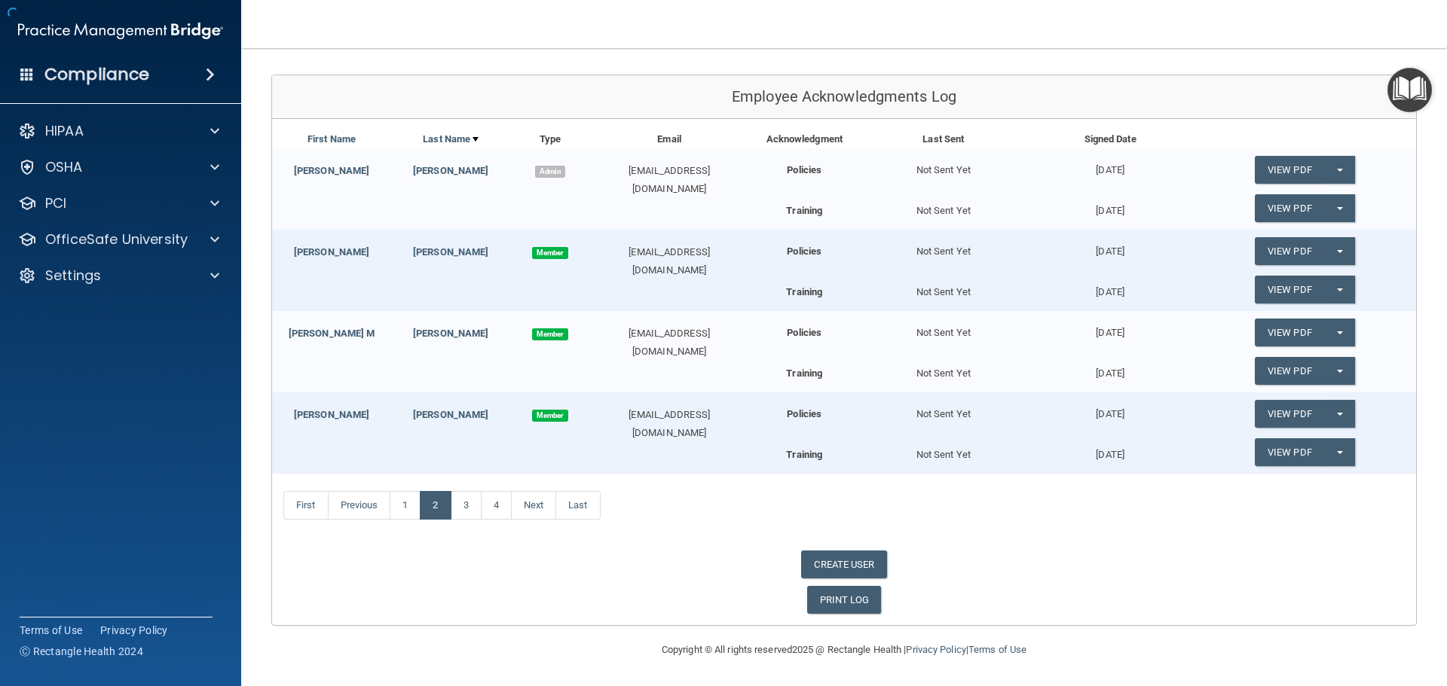
scroll to position [154, 0]
click at [479, 506] on link "3" at bounding box center [466, 505] width 31 height 29
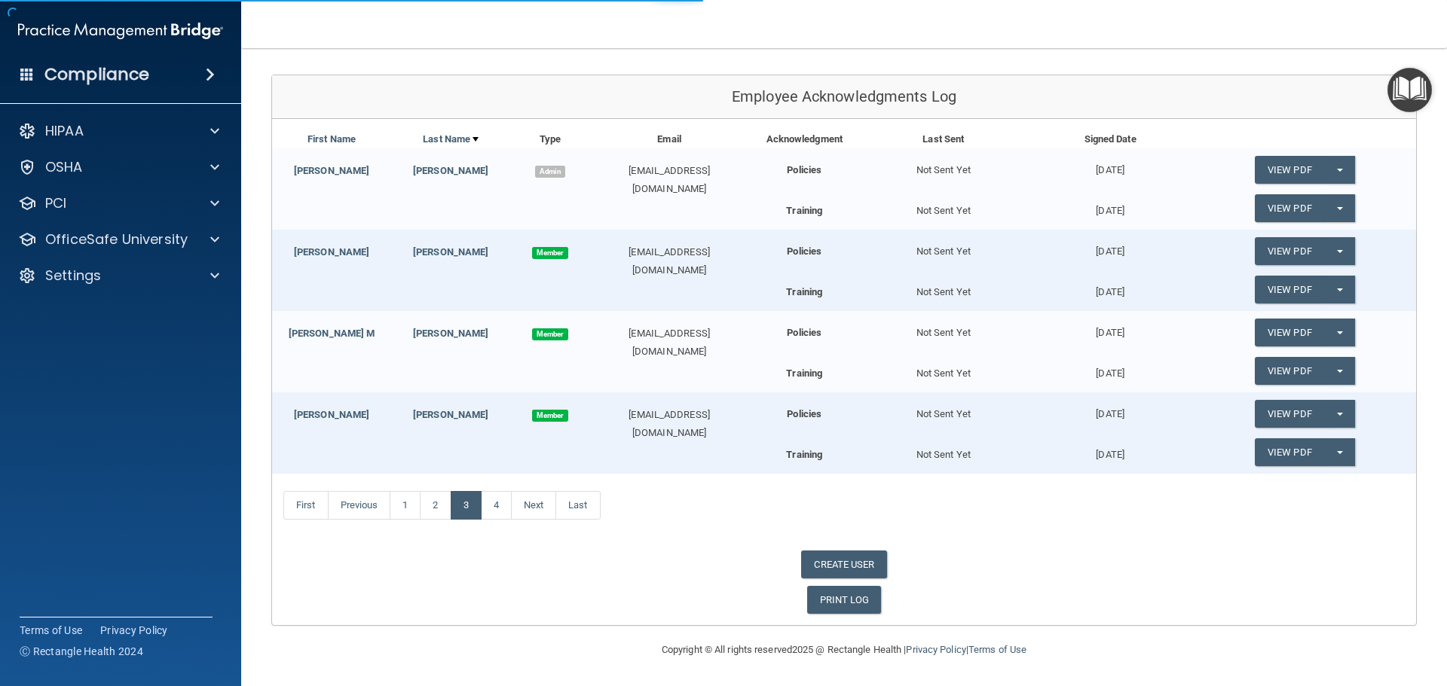
scroll to position [316, 0]
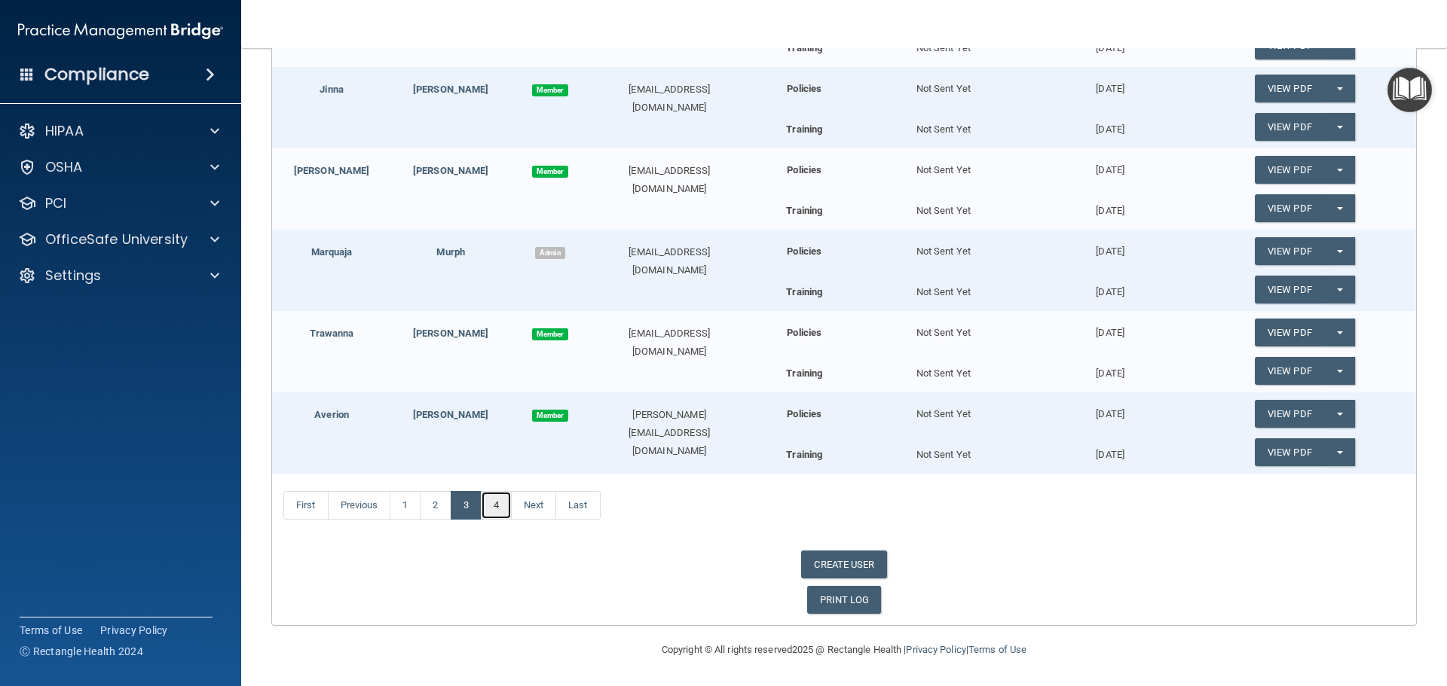
click at [497, 508] on link "4" at bounding box center [496, 505] width 31 height 29
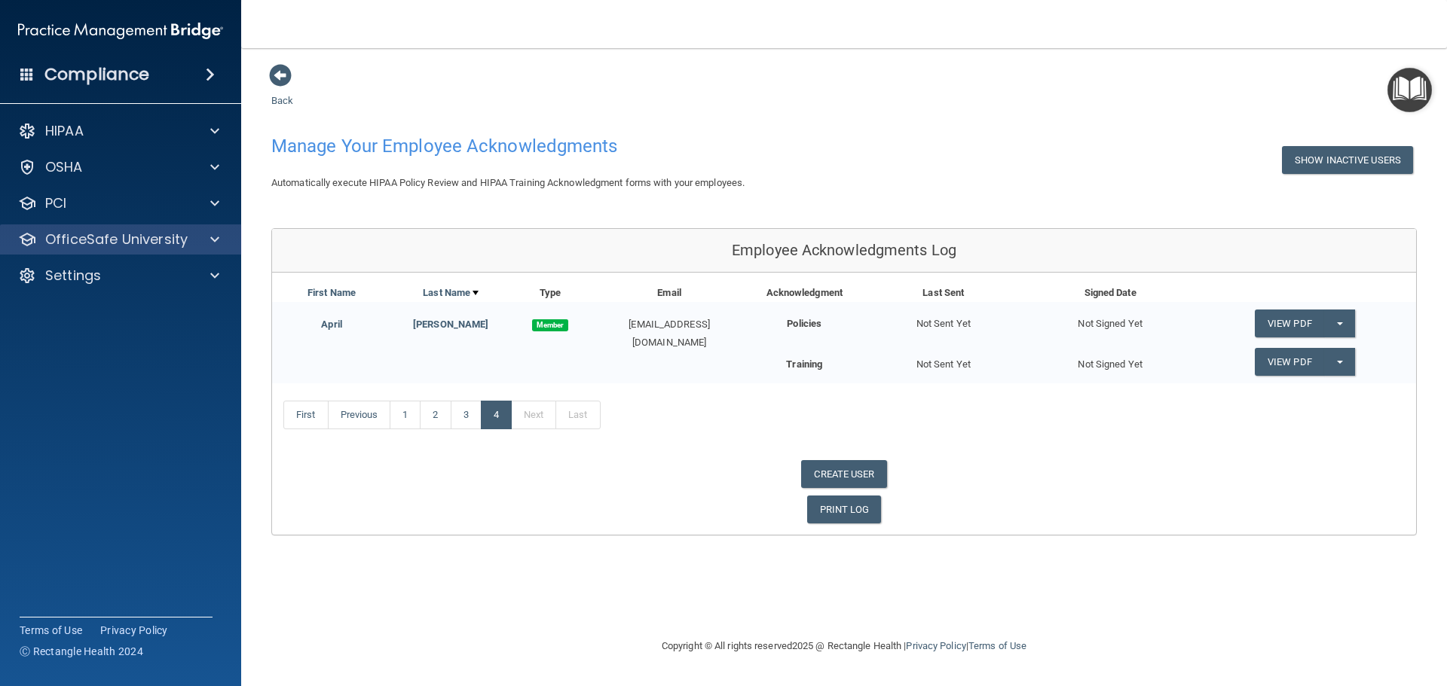
click at [197, 250] on div "OfficeSafe University" at bounding box center [121, 240] width 242 height 30
click at [215, 248] on span at bounding box center [214, 240] width 9 height 18
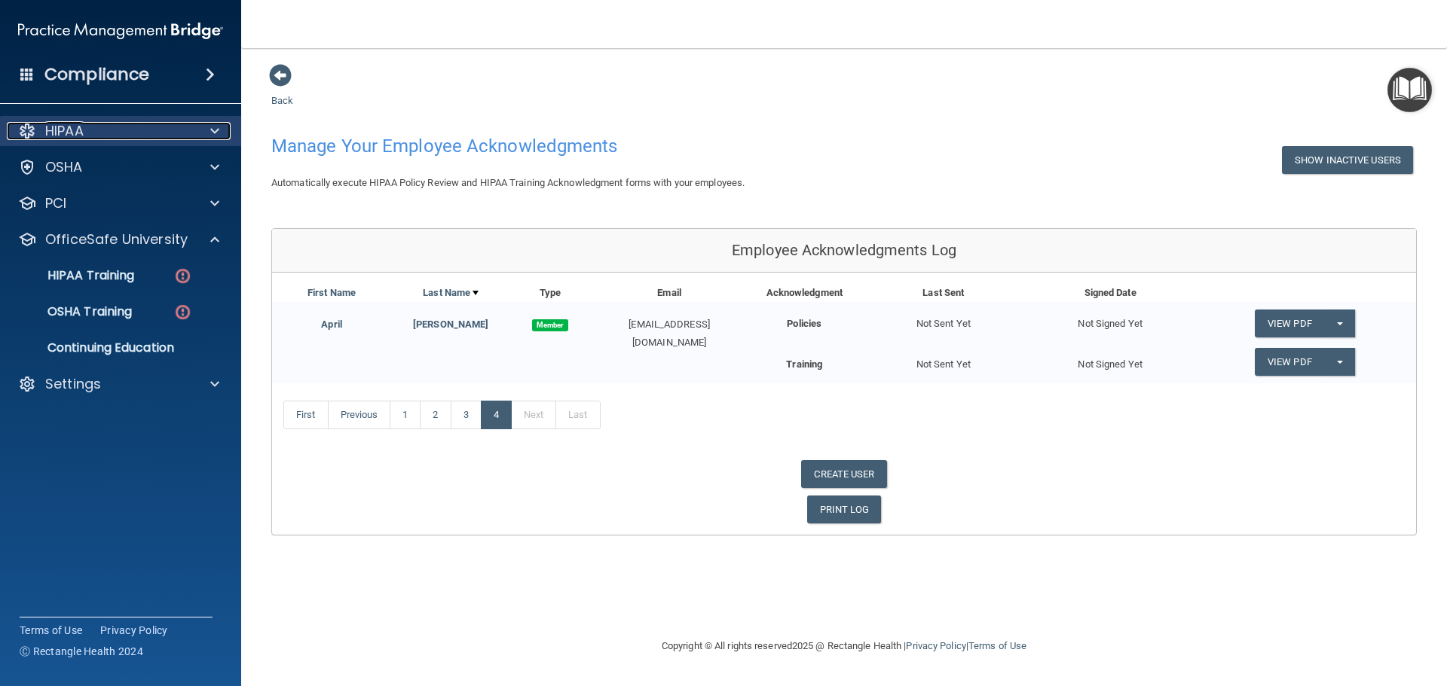
click at [218, 134] on span at bounding box center [214, 131] width 9 height 18
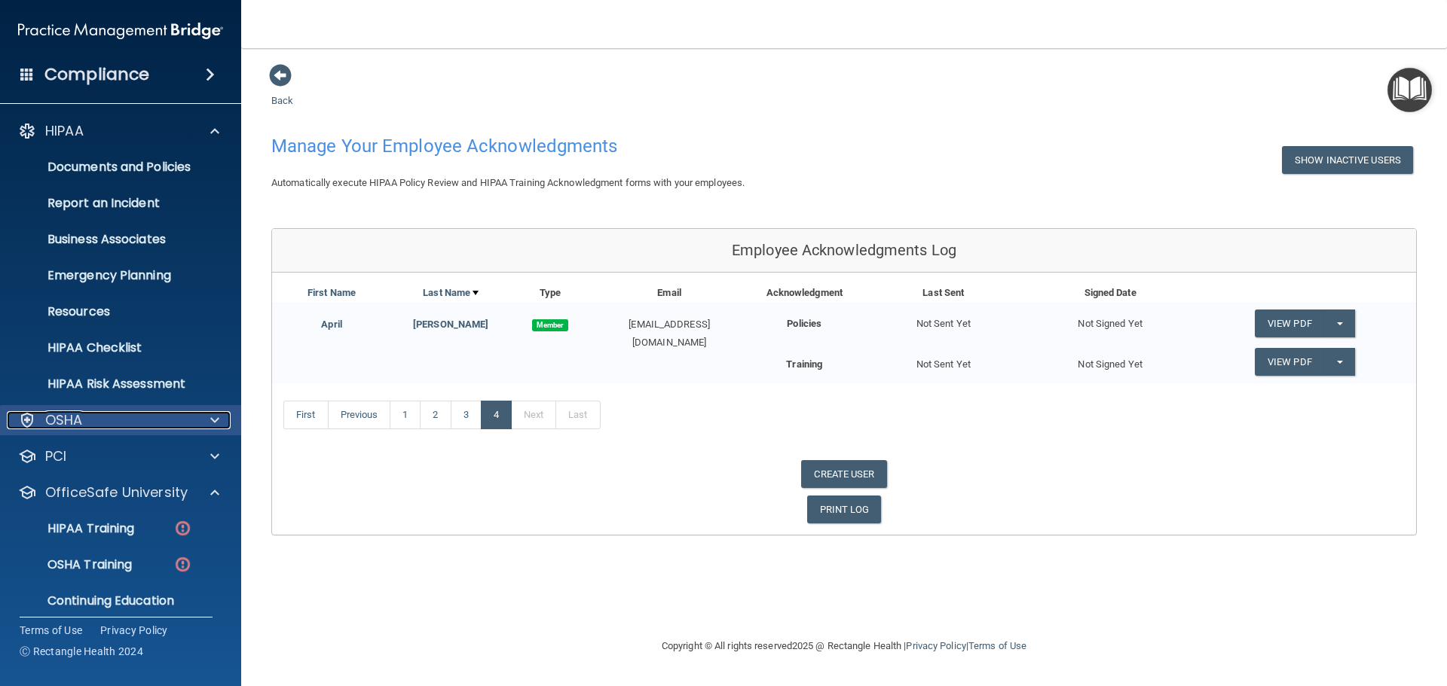
click at [220, 416] on div at bounding box center [213, 420] width 38 height 18
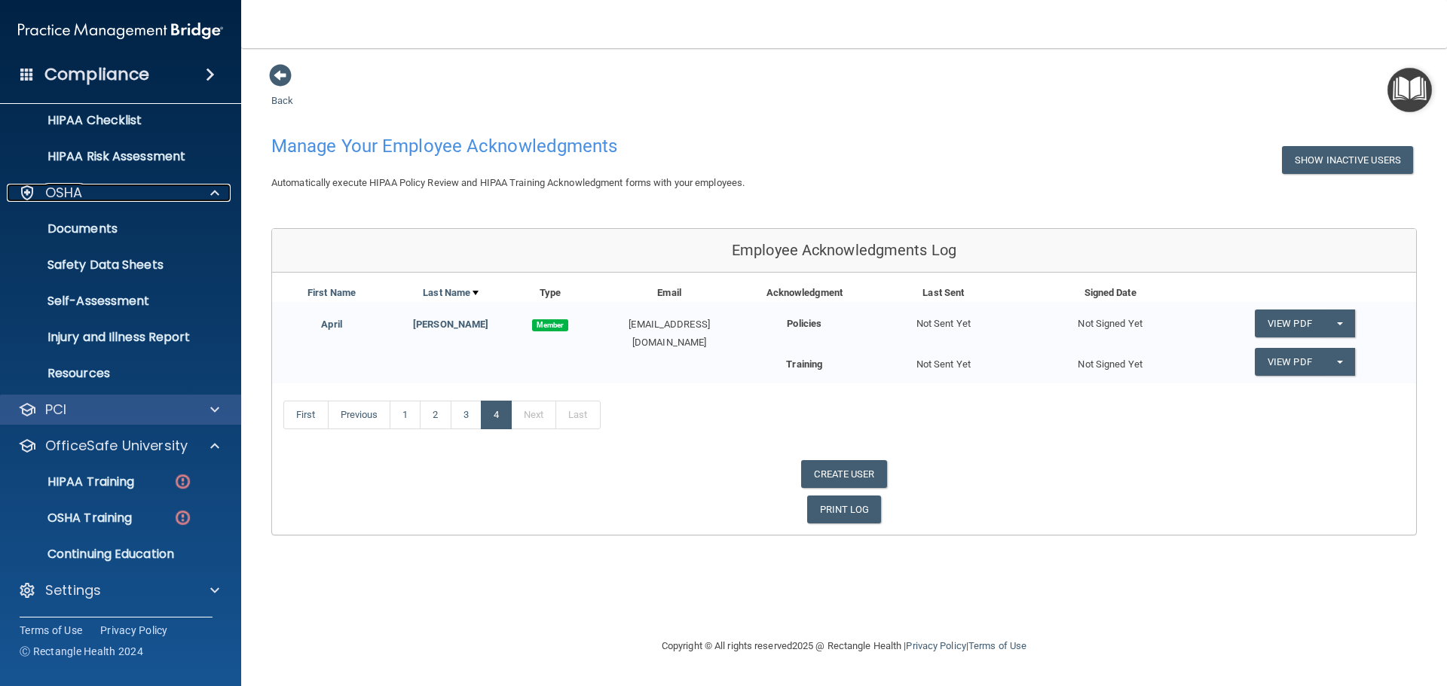
scroll to position [228, 0]
click at [206, 423] on div "PCI" at bounding box center [121, 409] width 242 height 30
click at [209, 410] on div at bounding box center [213, 409] width 38 height 18
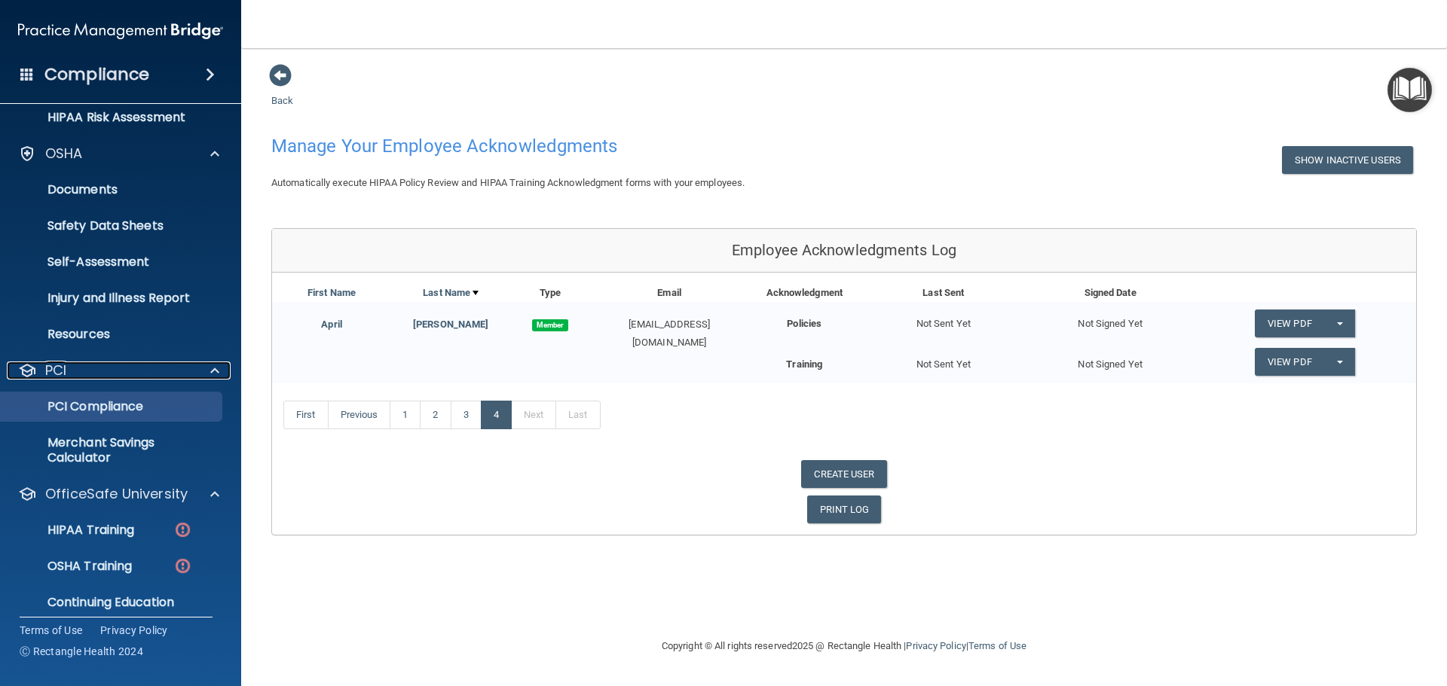
scroll to position [240, 0]
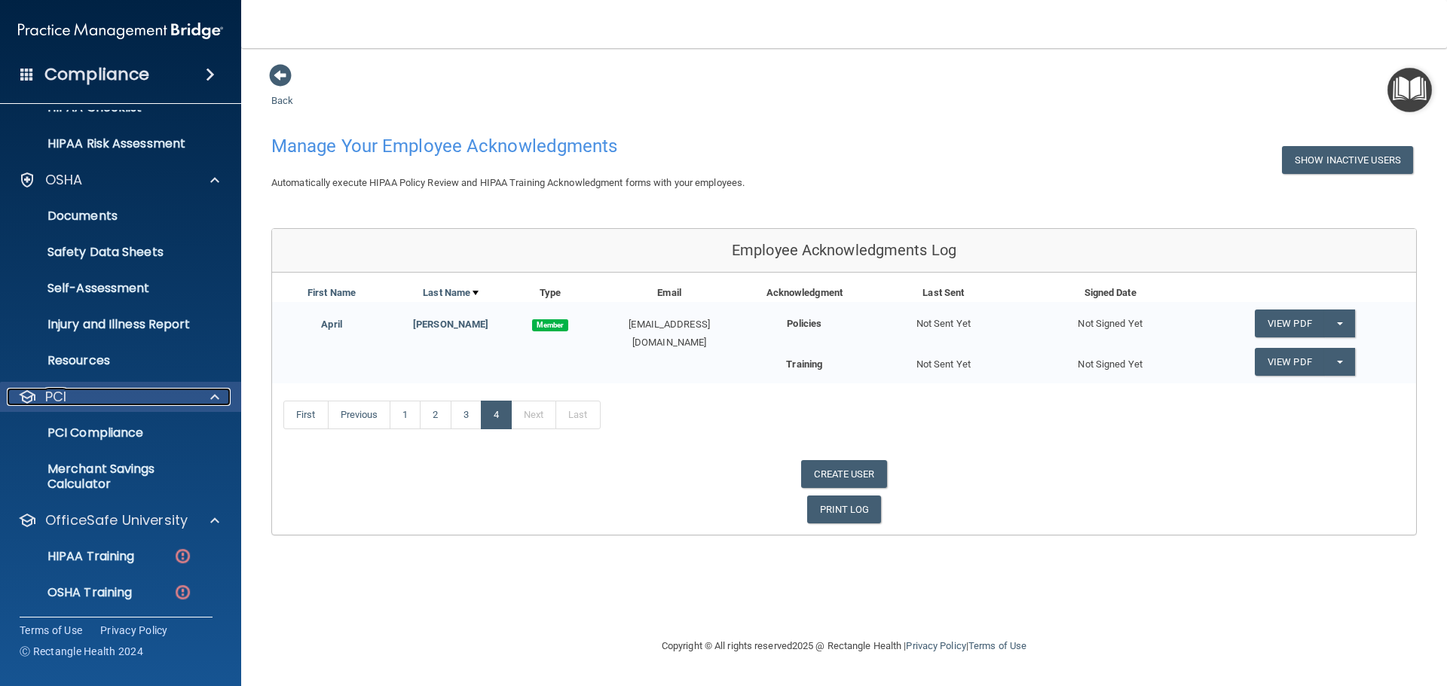
click at [194, 392] on div at bounding box center [213, 397] width 38 height 18
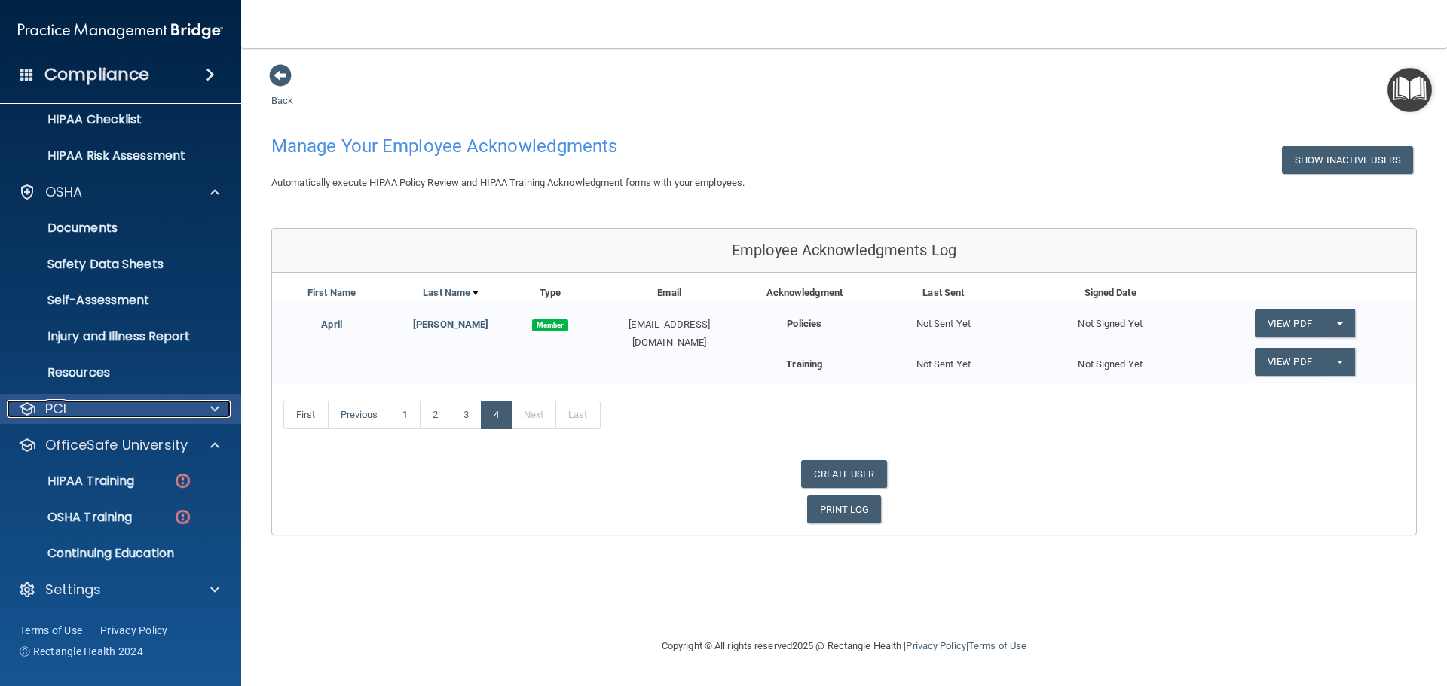
scroll to position [228, 0]
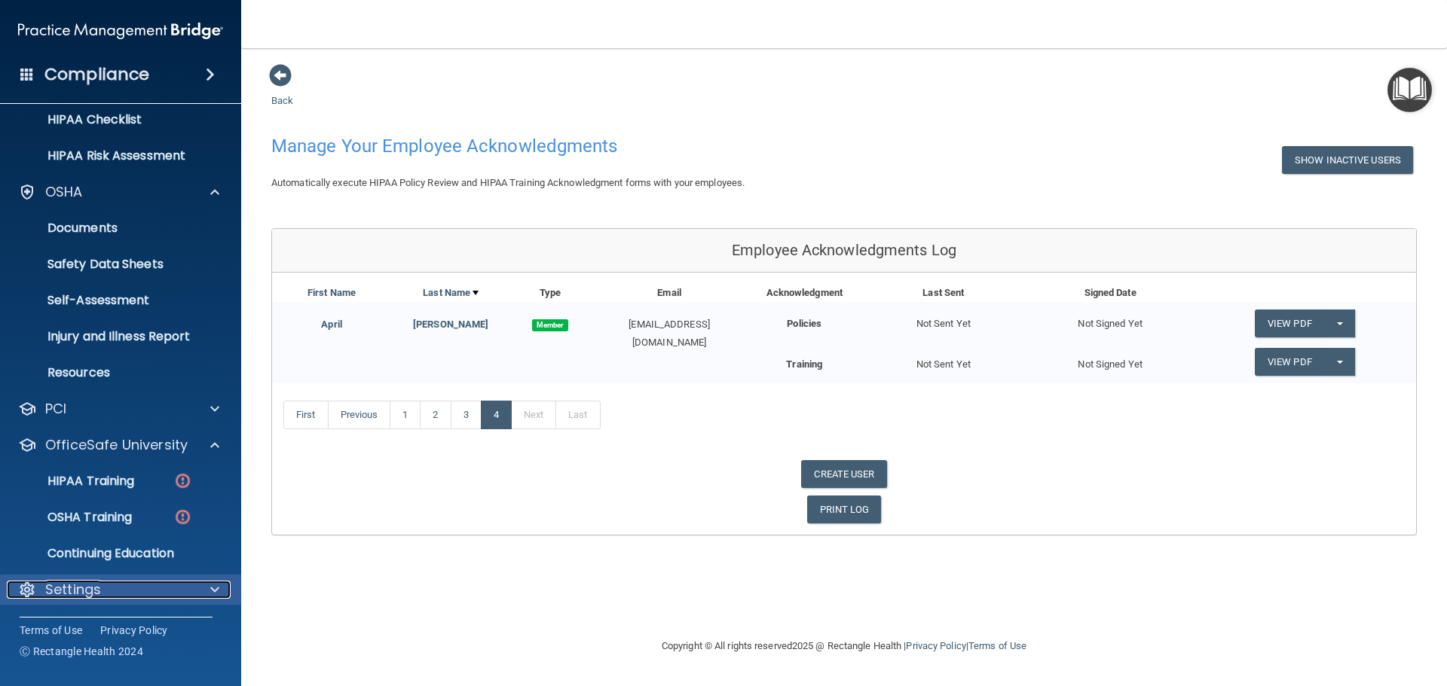
click at [165, 598] on div "Settings" at bounding box center [100, 590] width 187 height 18
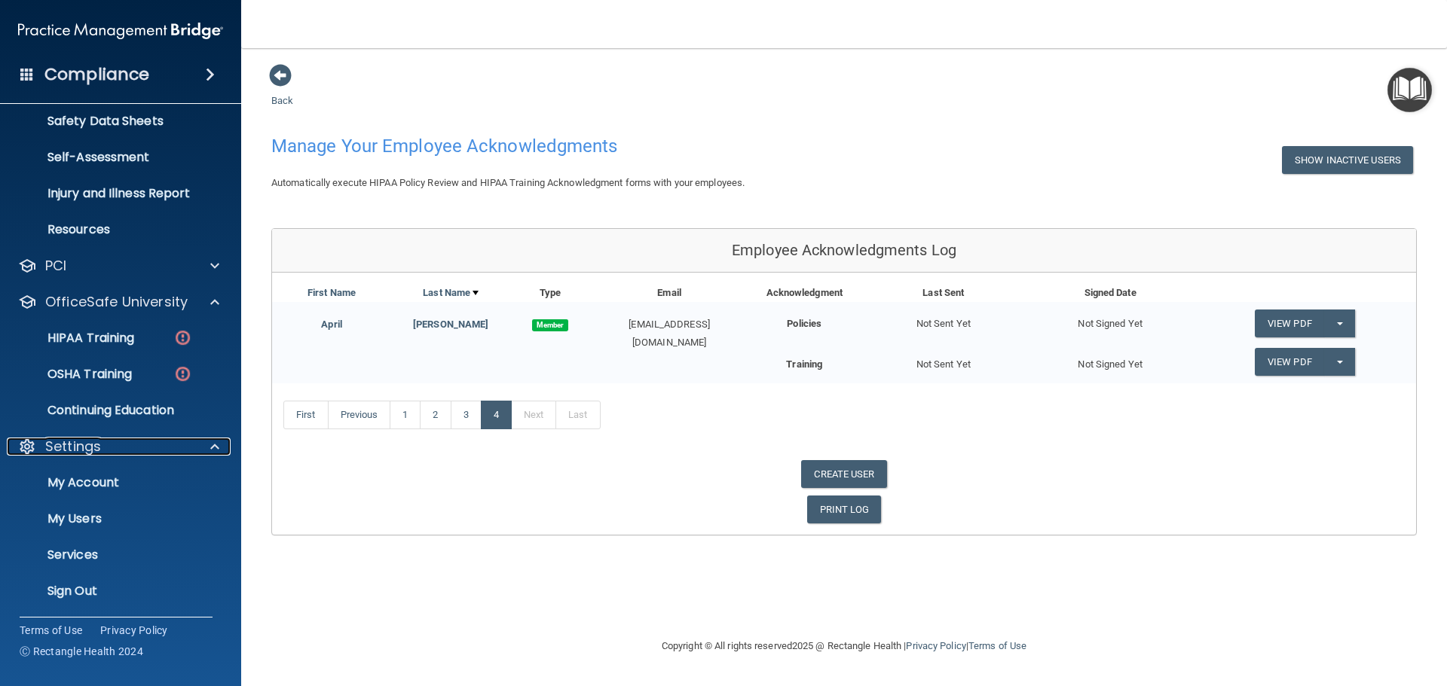
scroll to position [373, 0]
click at [95, 527] on link "My Users" at bounding box center [103, 518] width 237 height 30
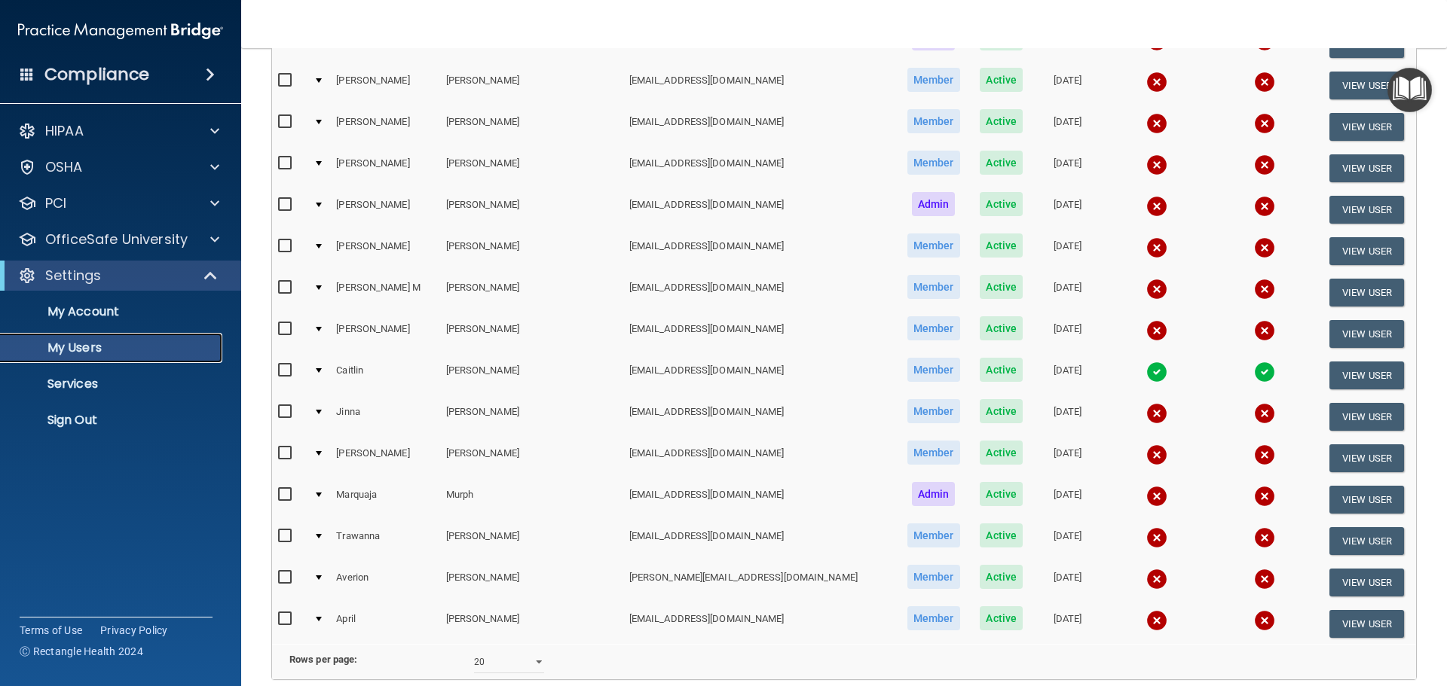
scroll to position [377, 0]
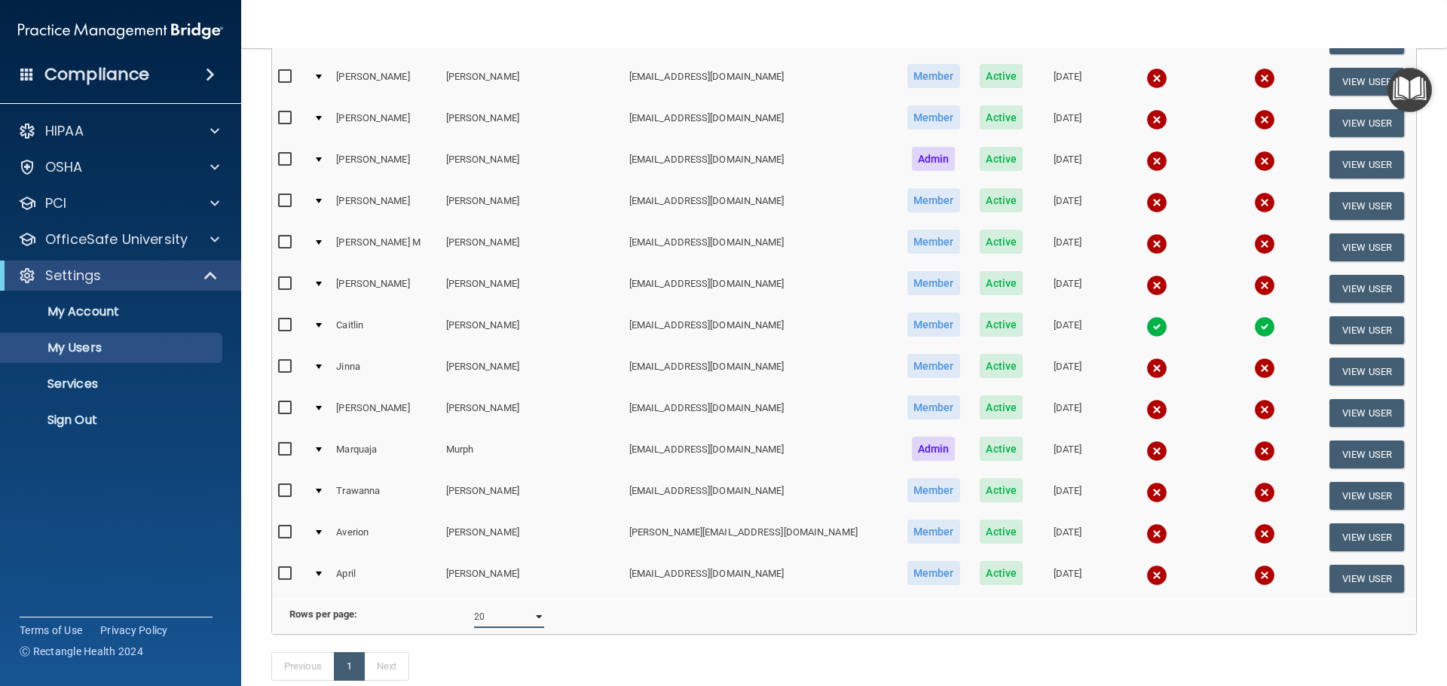
click at [531, 623] on select "10 20 30 40 all" at bounding box center [509, 617] width 70 height 23
select select "18"
click at [474, 617] on select "10 20 30 40 all" at bounding box center [509, 617] width 70 height 23
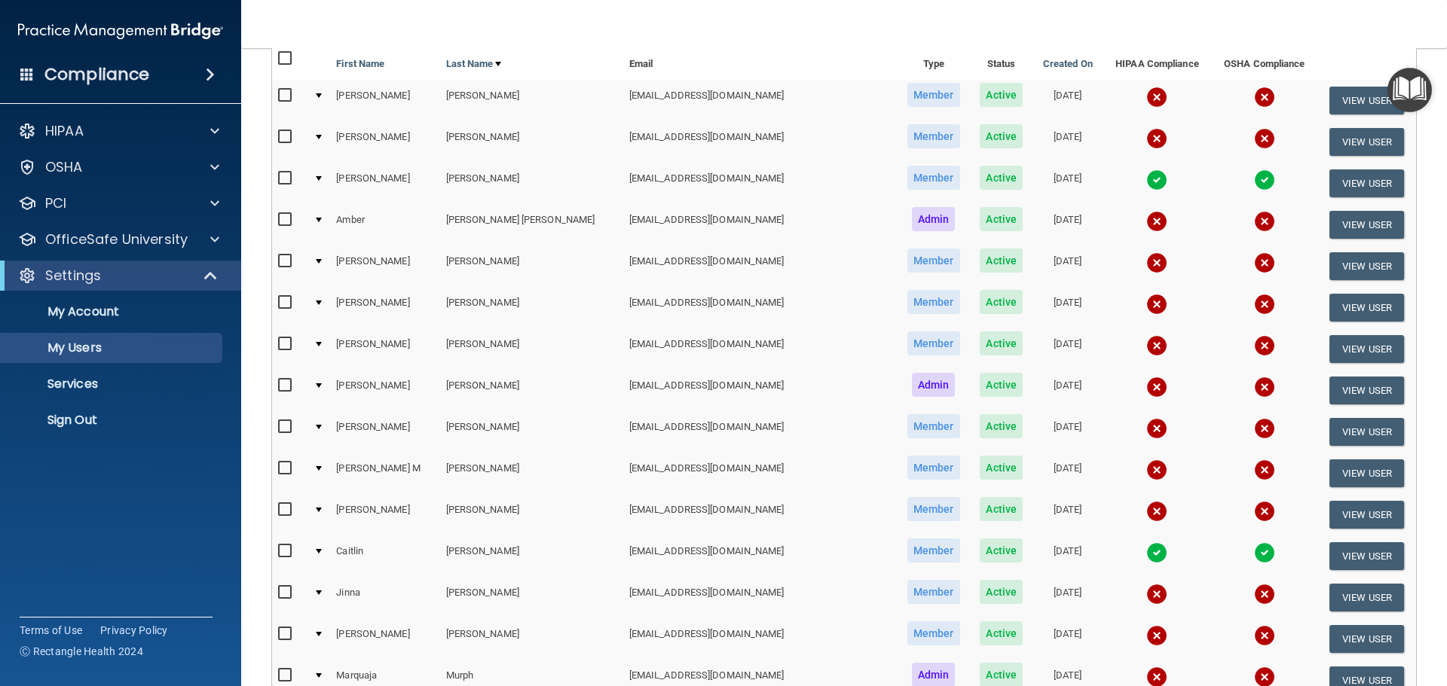
scroll to position [75, 0]
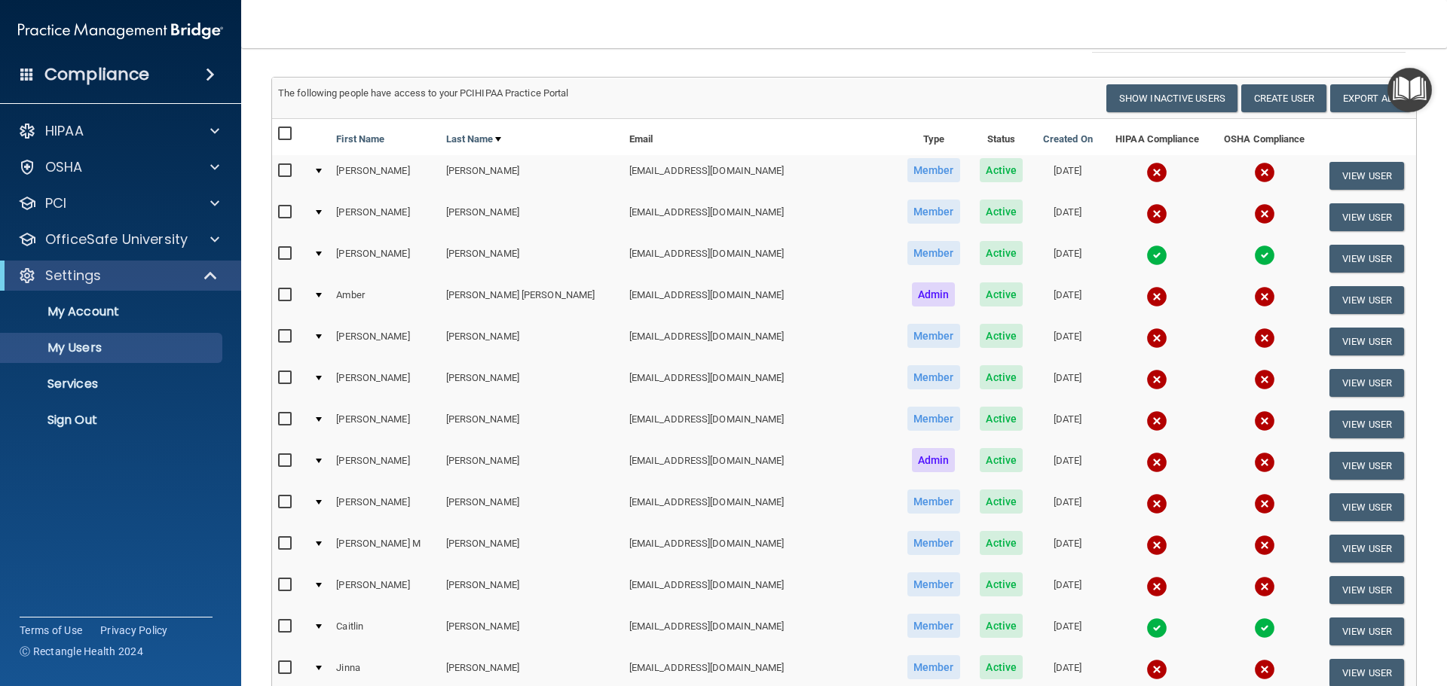
click at [331, 171] on td at bounding box center [318, 175] width 23 height 41
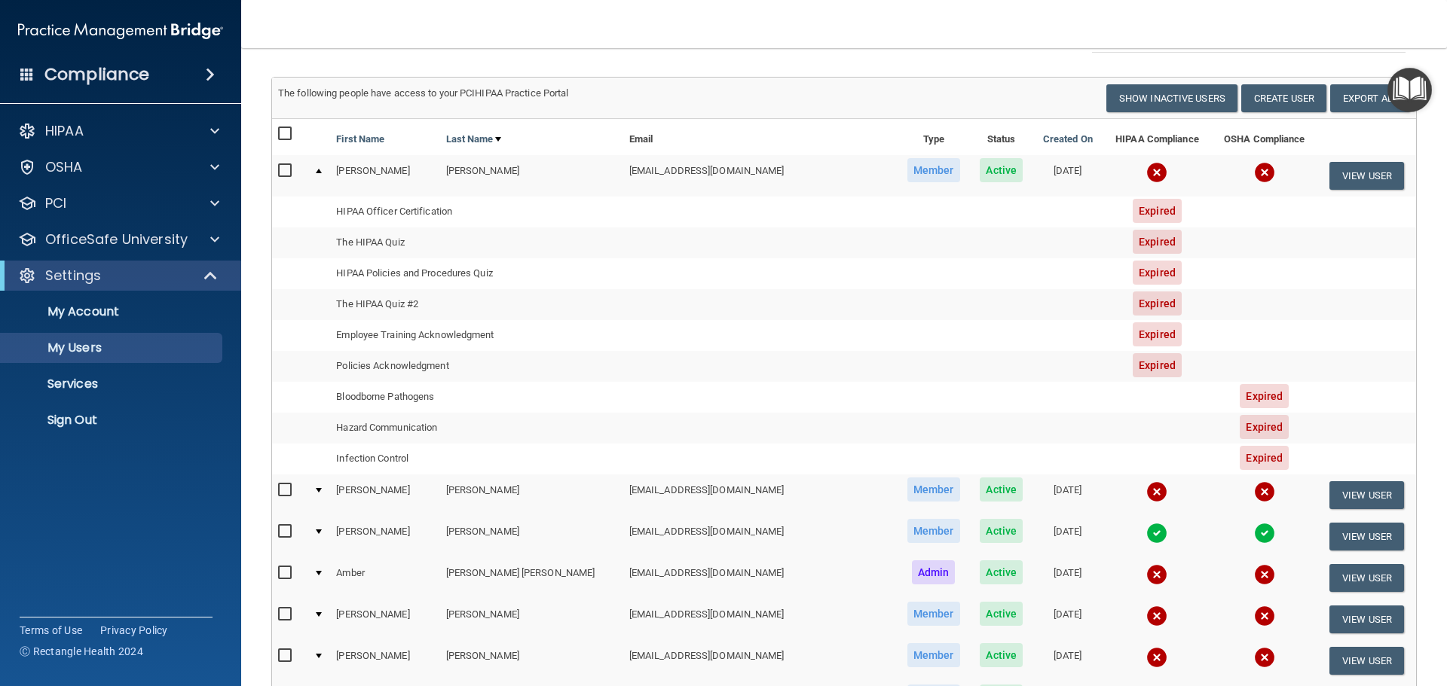
click at [331, 170] on td at bounding box center [318, 175] width 23 height 41
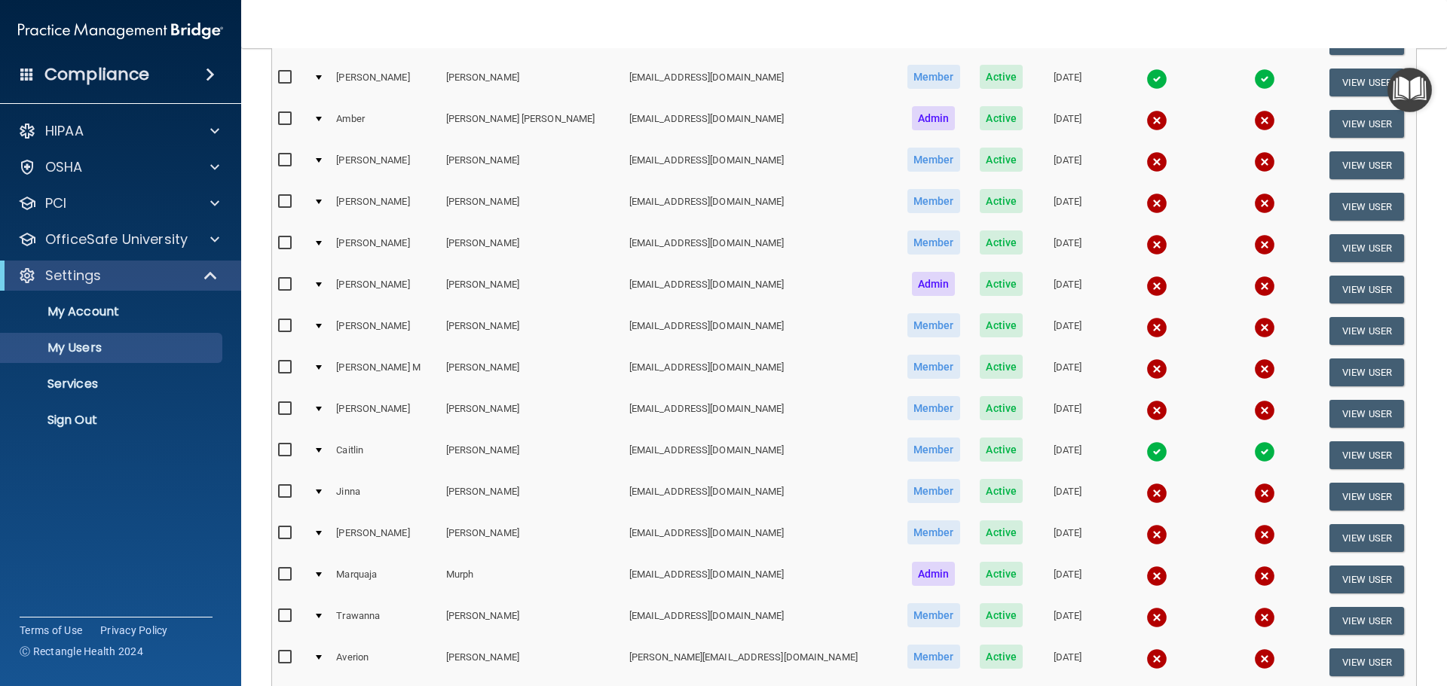
scroll to position [0, 0]
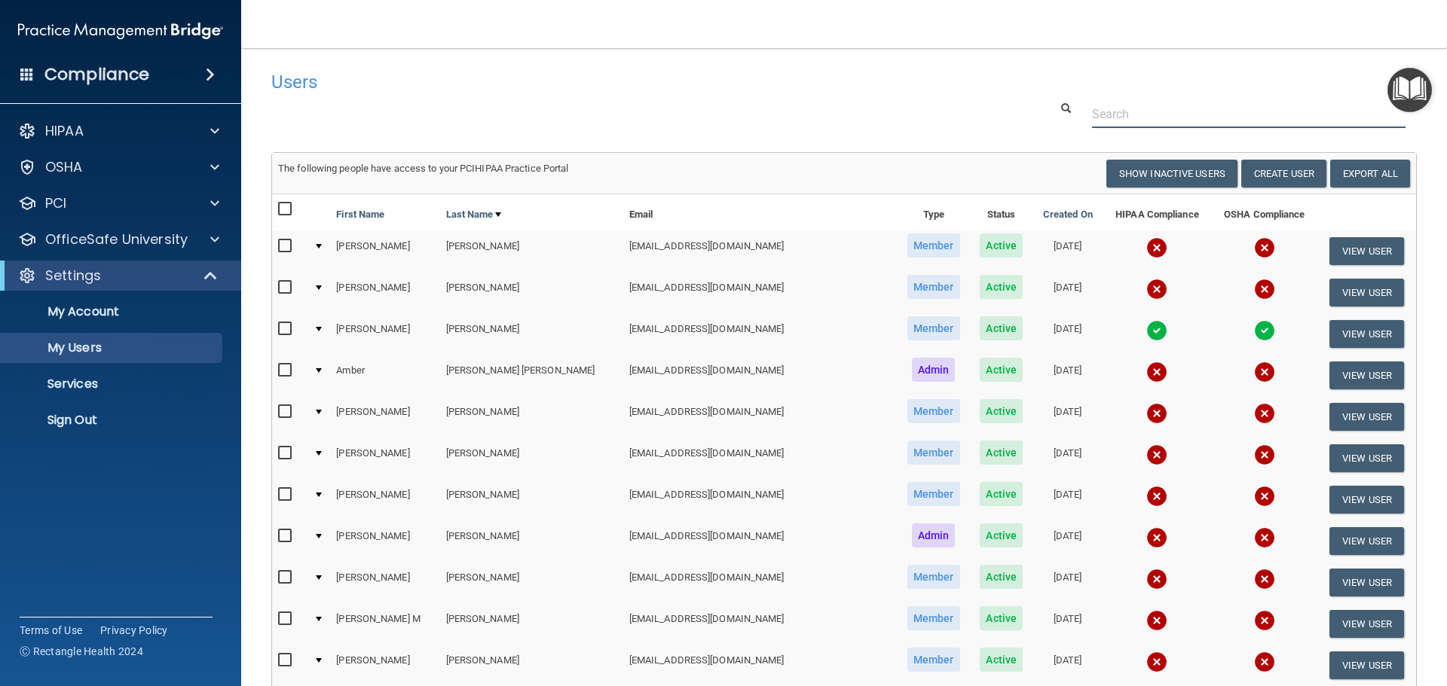
click at [1155, 113] on input "text" at bounding box center [1248, 114] width 313 height 28
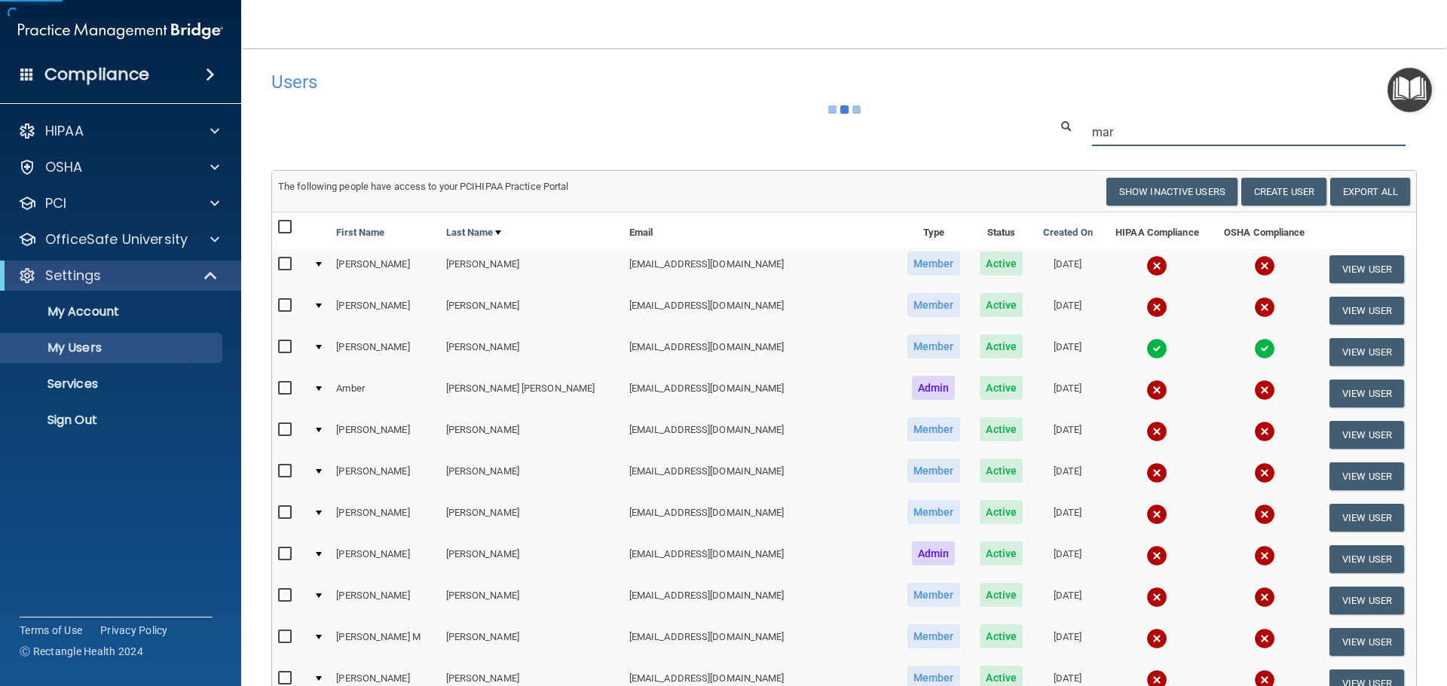
type input "marq"
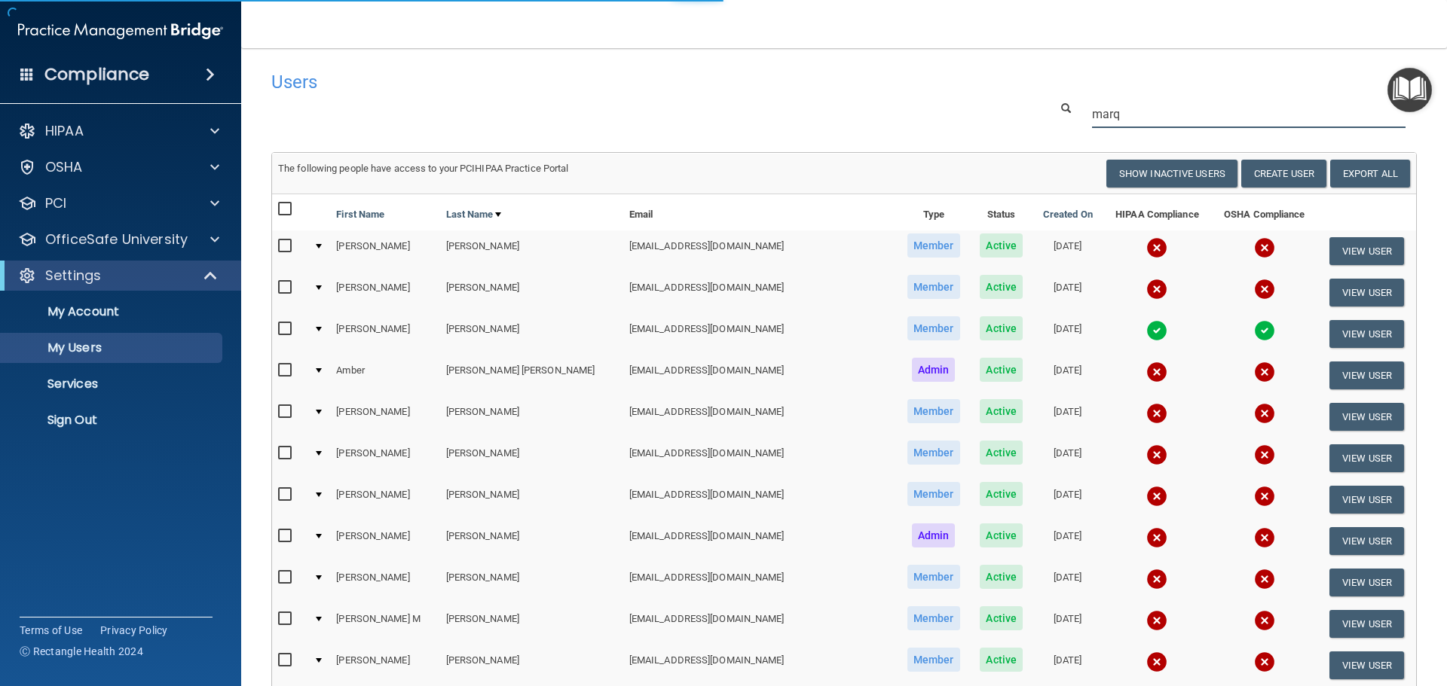
select select "20"
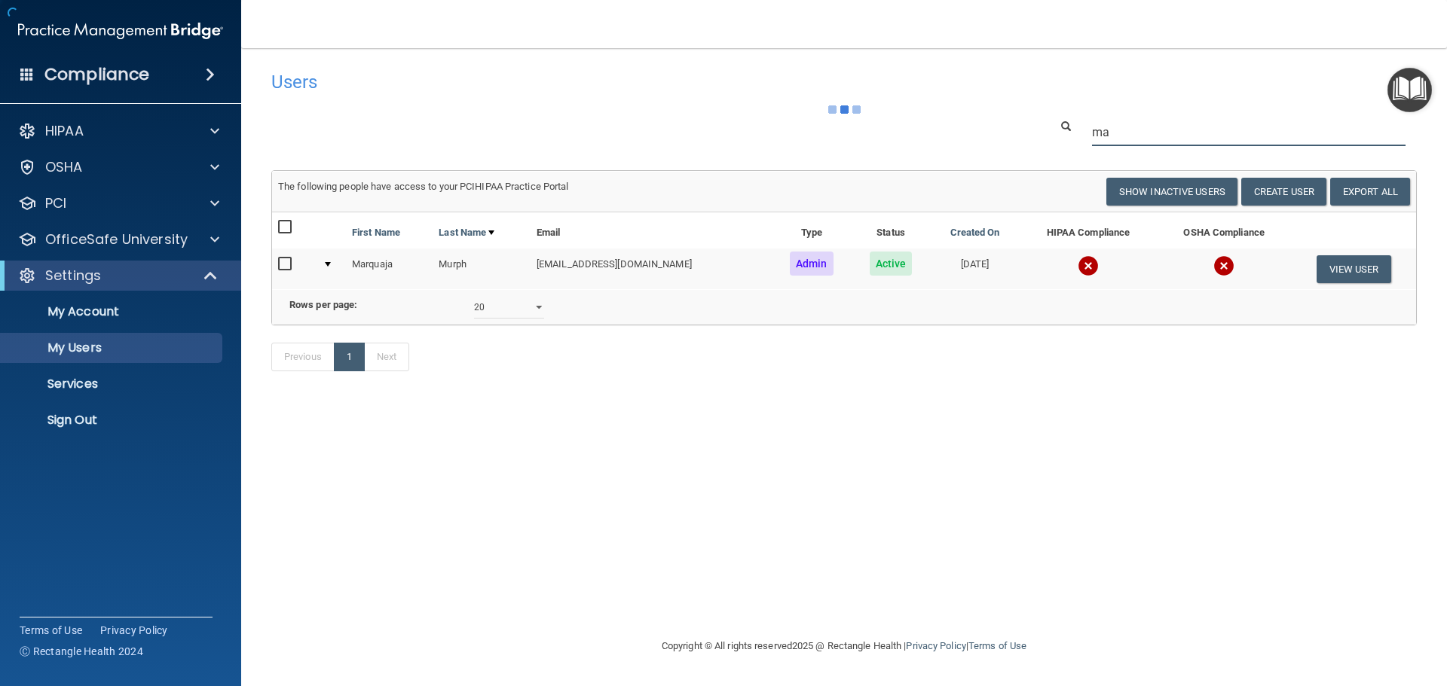
type input "m"
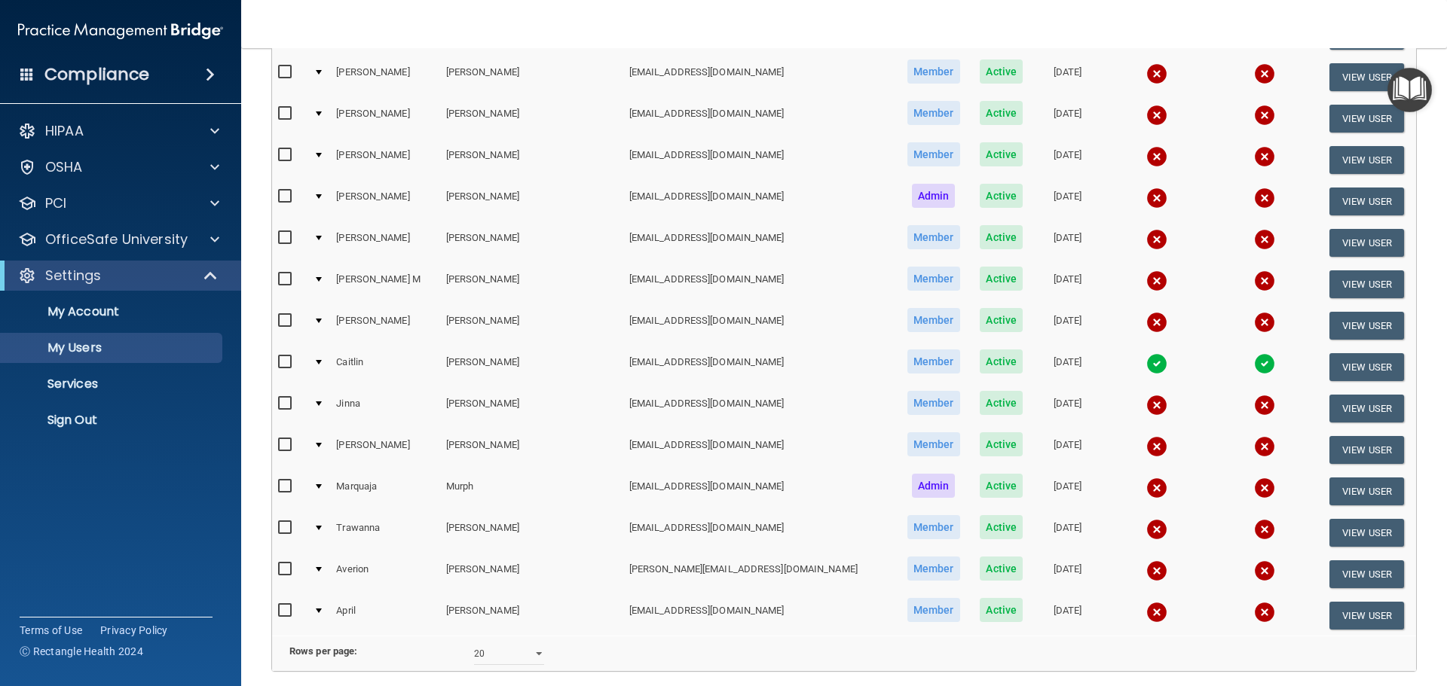
scroll to position [377, 0]
